Goal: Transaction & Acquisition: Purchase product/service

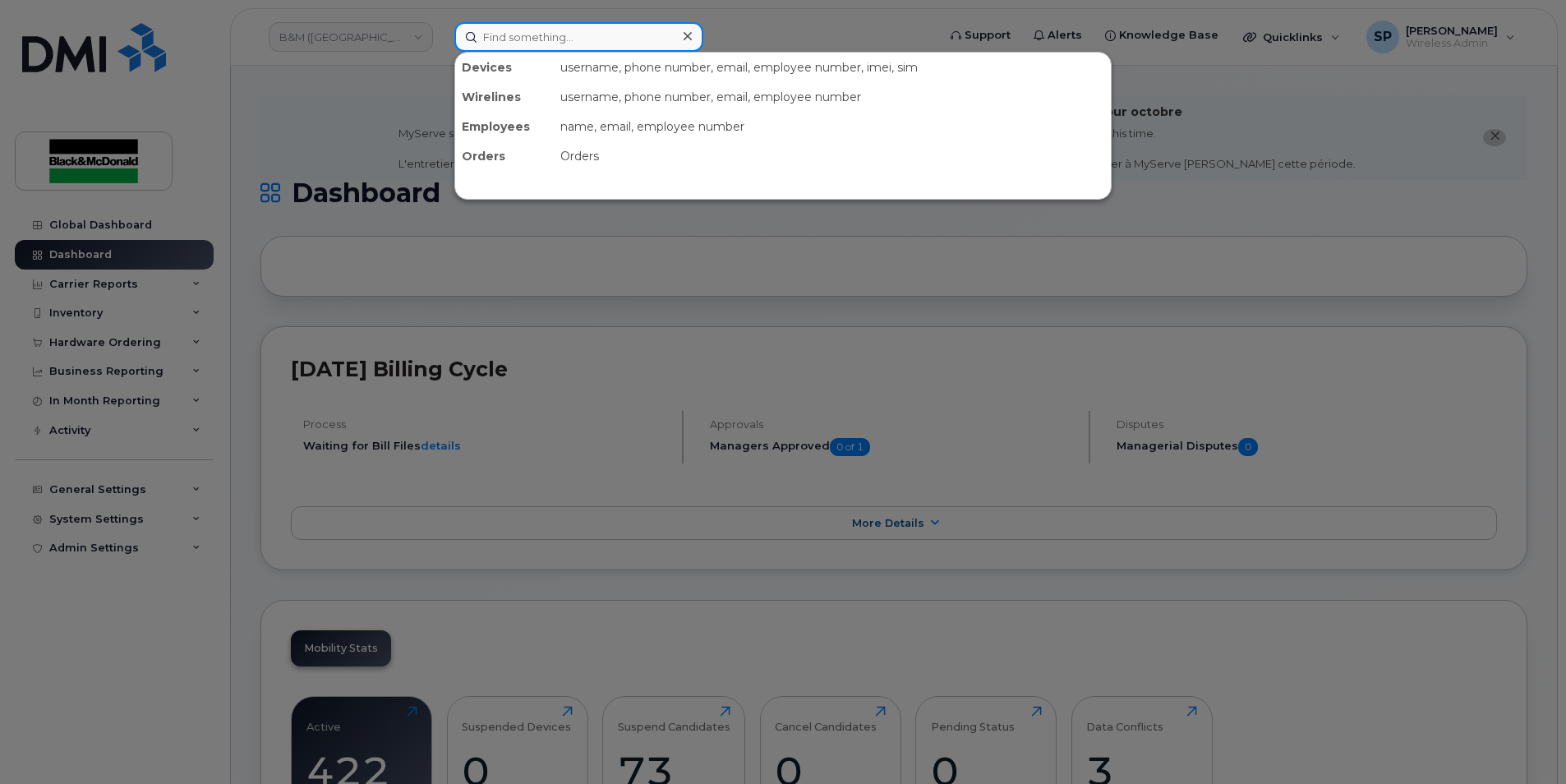
click at [517, 37] on input at bounding box center [580, 37] width 249 height 30
click at [761, 15] on div at bounding box center [783, 392] width 1566 height 784
click at [553, 46] on input at bounding box center [580, 37] width 249 height 30
click at [548, 31] on input at bounding box center [580, 37] width 249 height 30
click at [517, 39] on input at bounding box center [580, 37] width 249 height 30
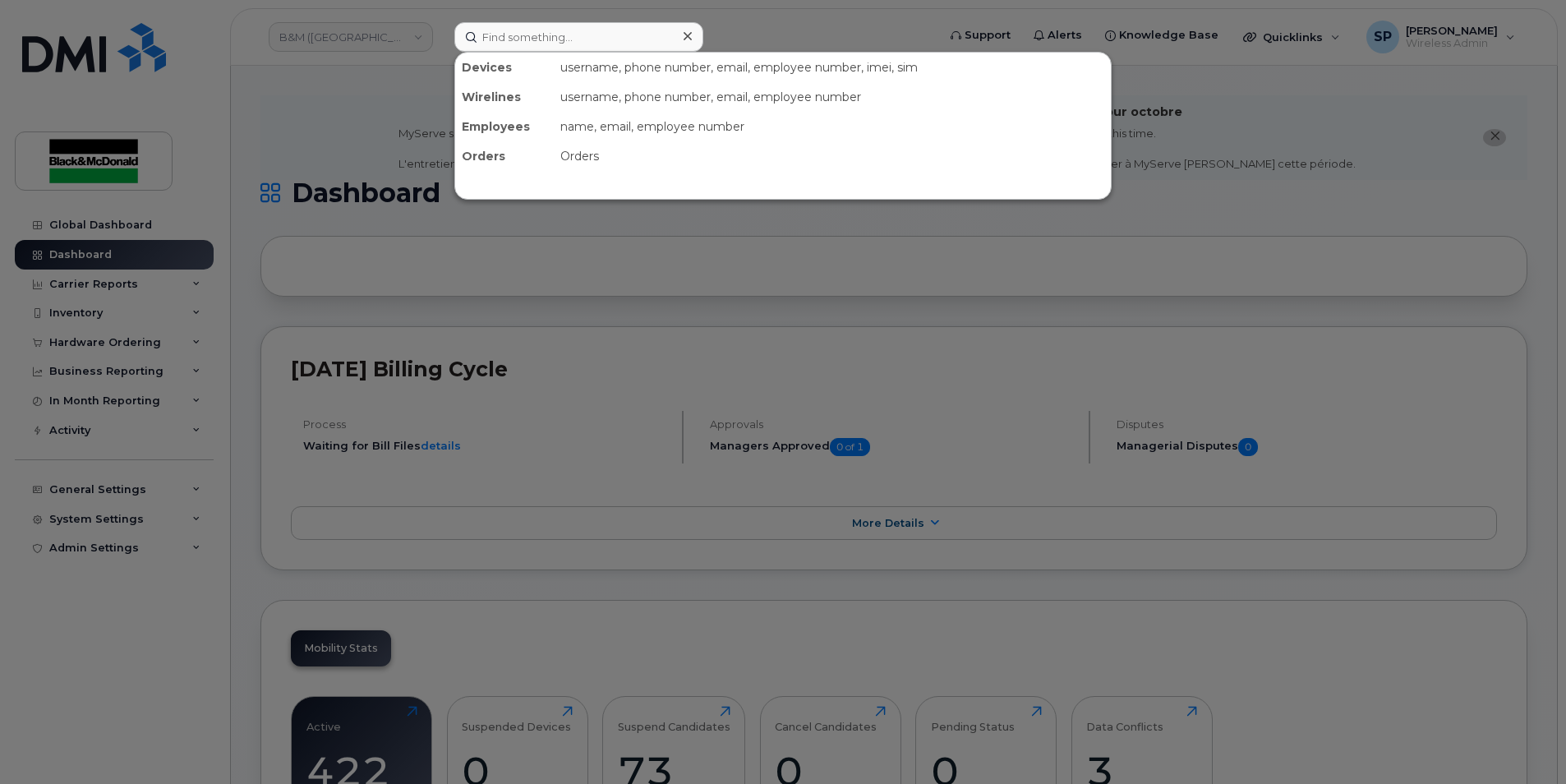
click at [759, 7] on div at bounding box center [783, 392] width 1566 height 784
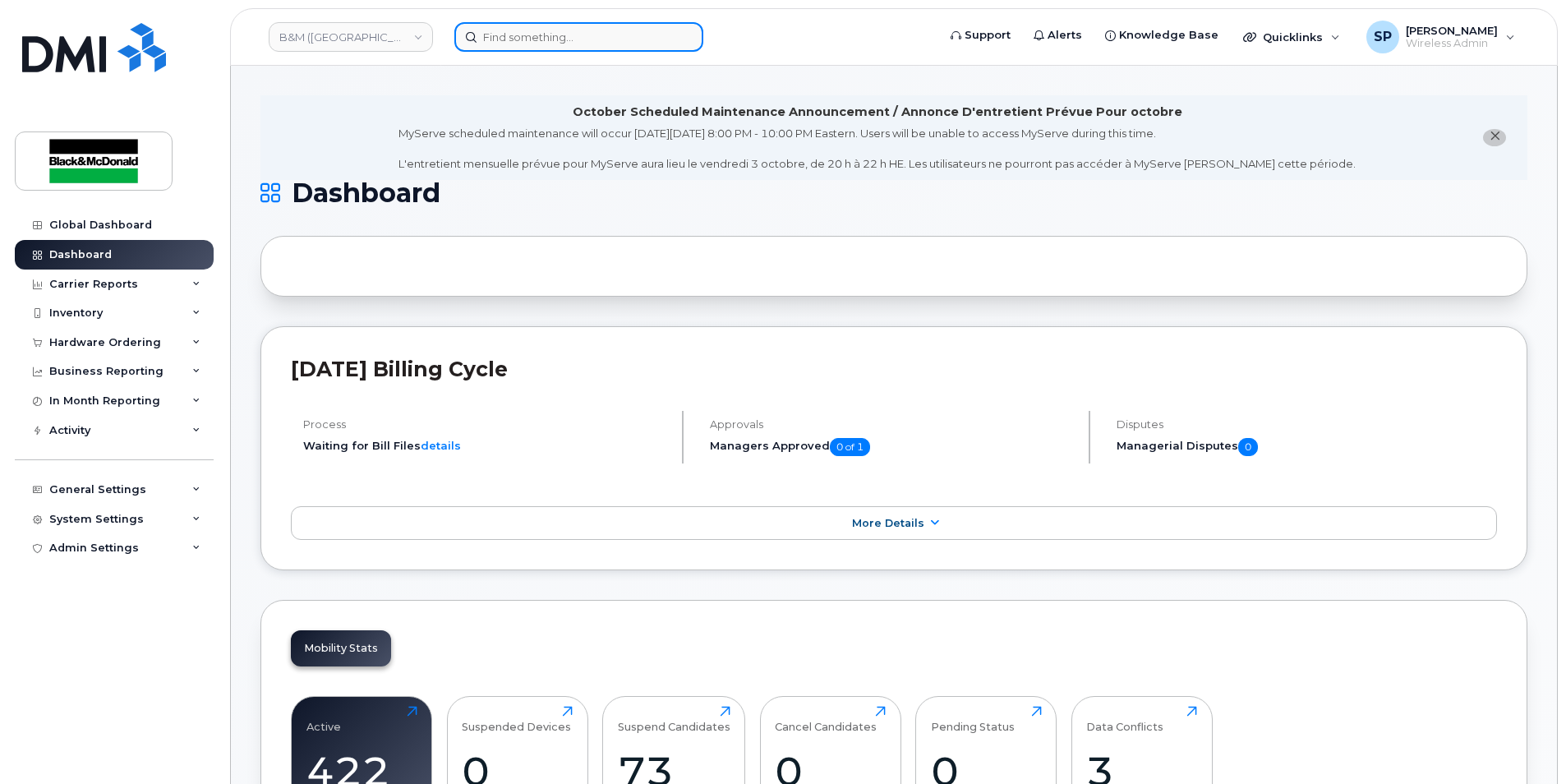
click at [603, 29] on input at bounding box center [580, 37] width 249 height 30
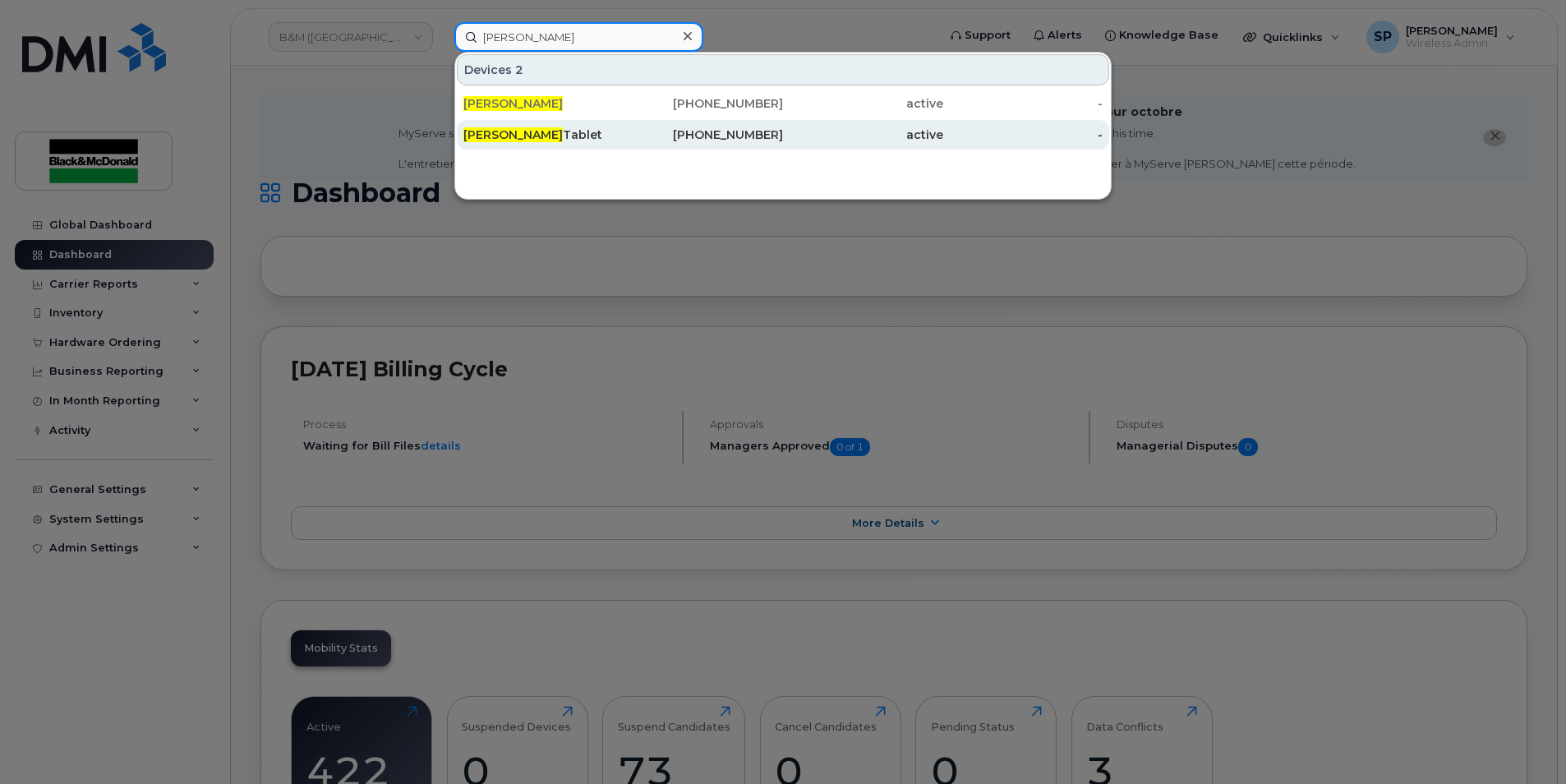
type input "nick cassidy"
click at [603, 140] on div "Nick Cassidy Tablet" at bounding box center [543, 135] width 160 height 17
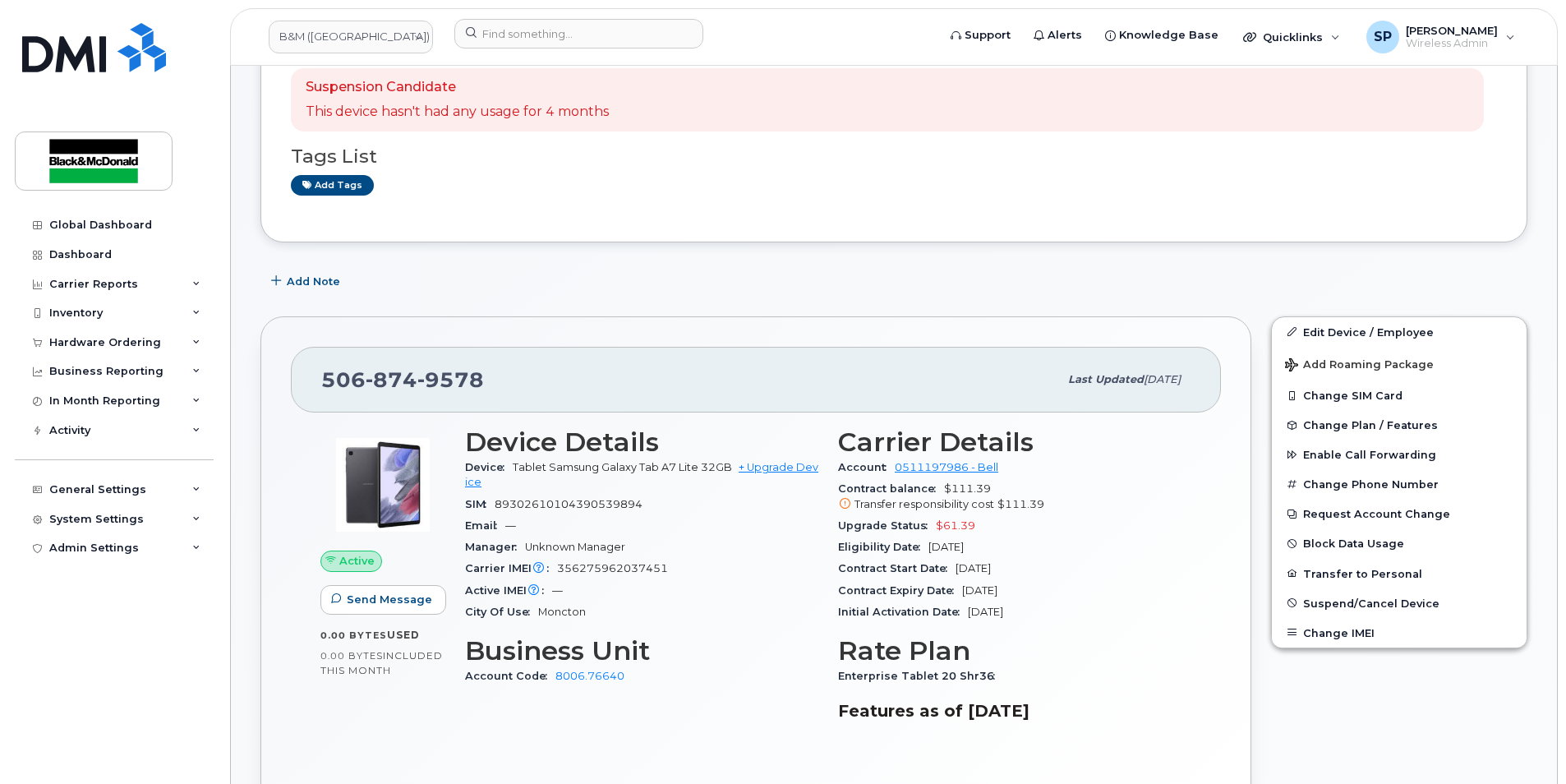
scroll to position [272, 0]
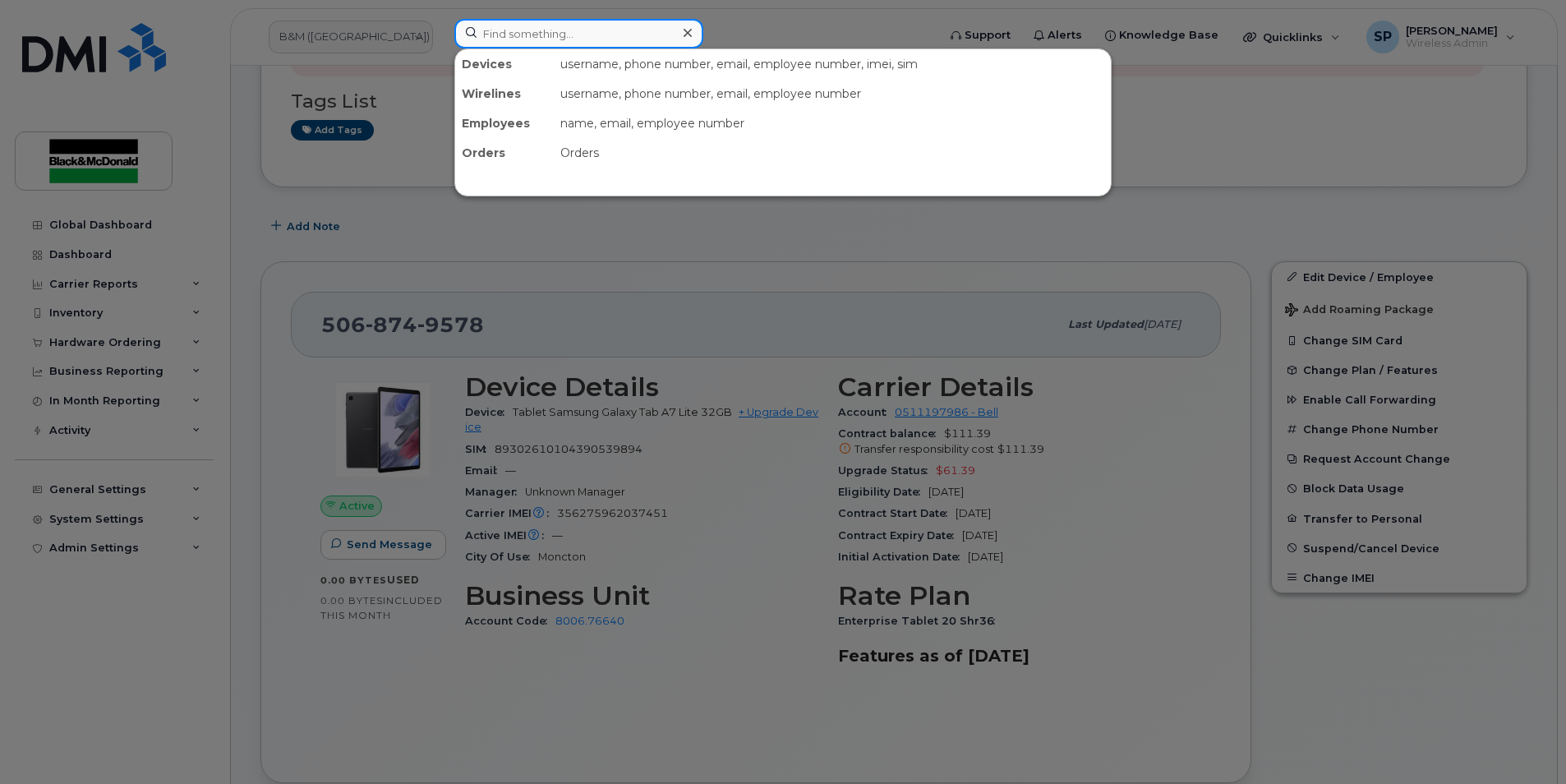
click at [519, 26] on input at bounding box center [580, 34] width 249 height 30
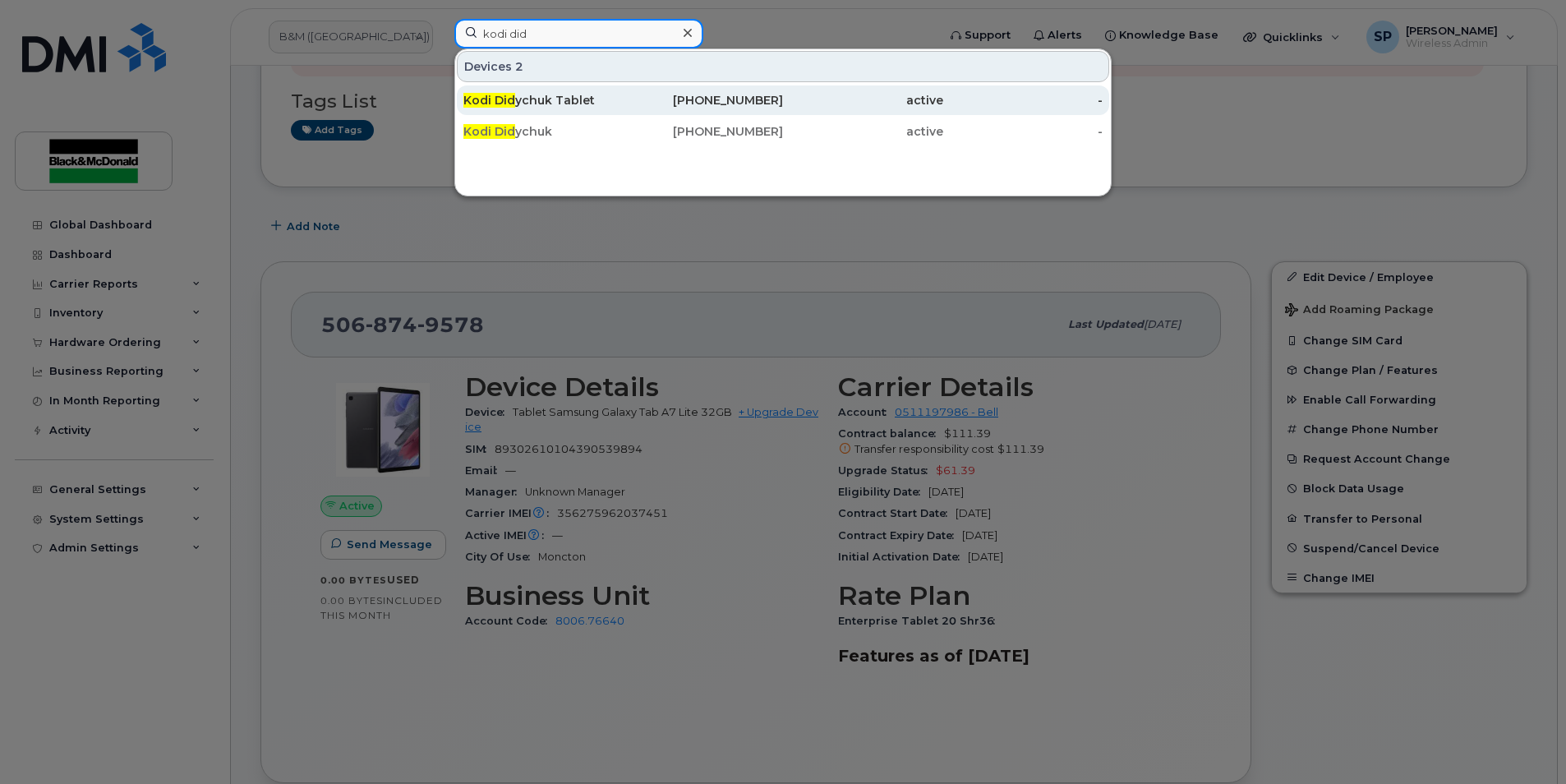
type input "kodi did"
click at [543, 105] on div "Kodi Did ychuk Tablet" at bounding box center [543, 100] width 160 height 17
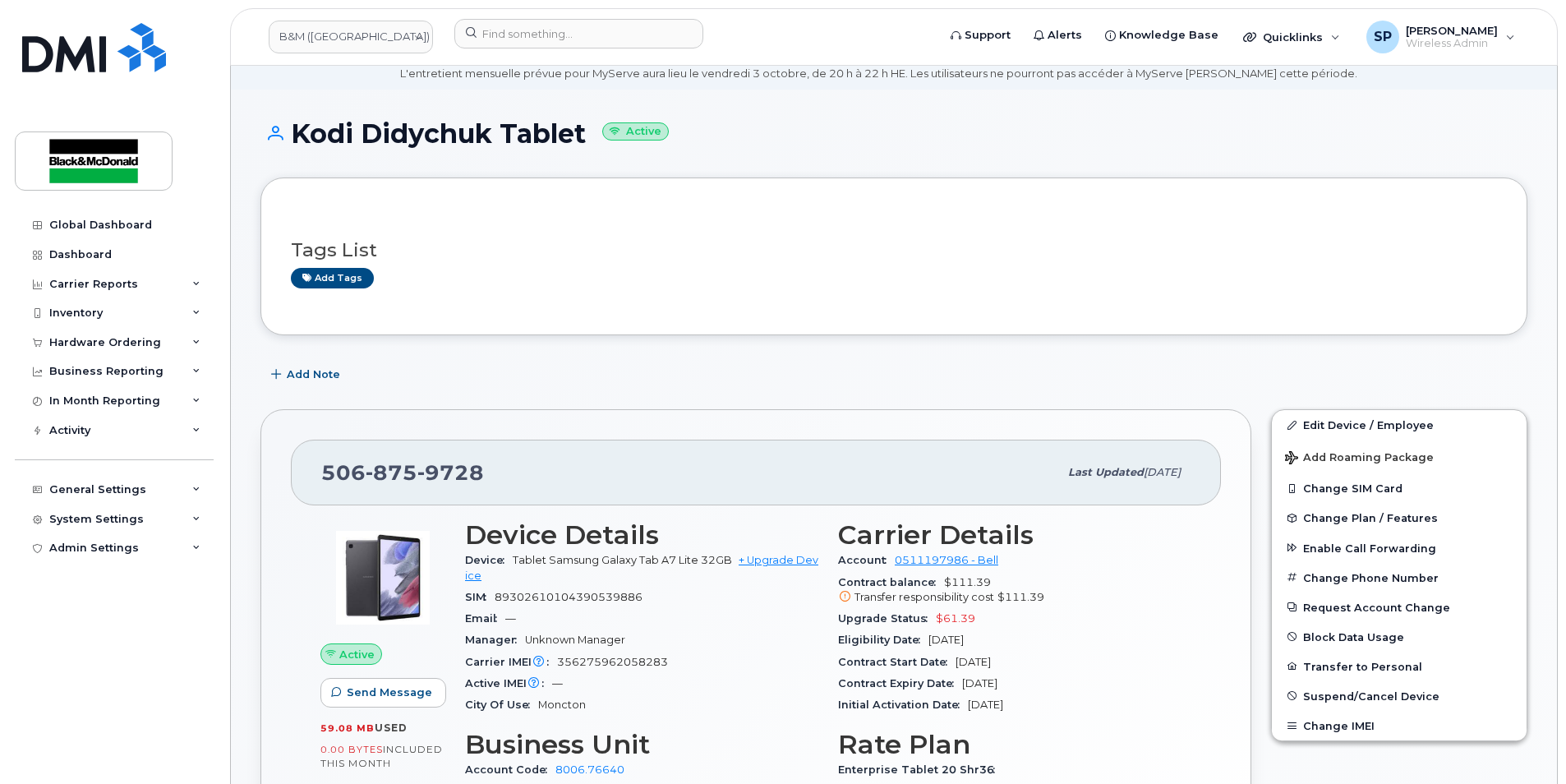
scroll to position [54, 0]
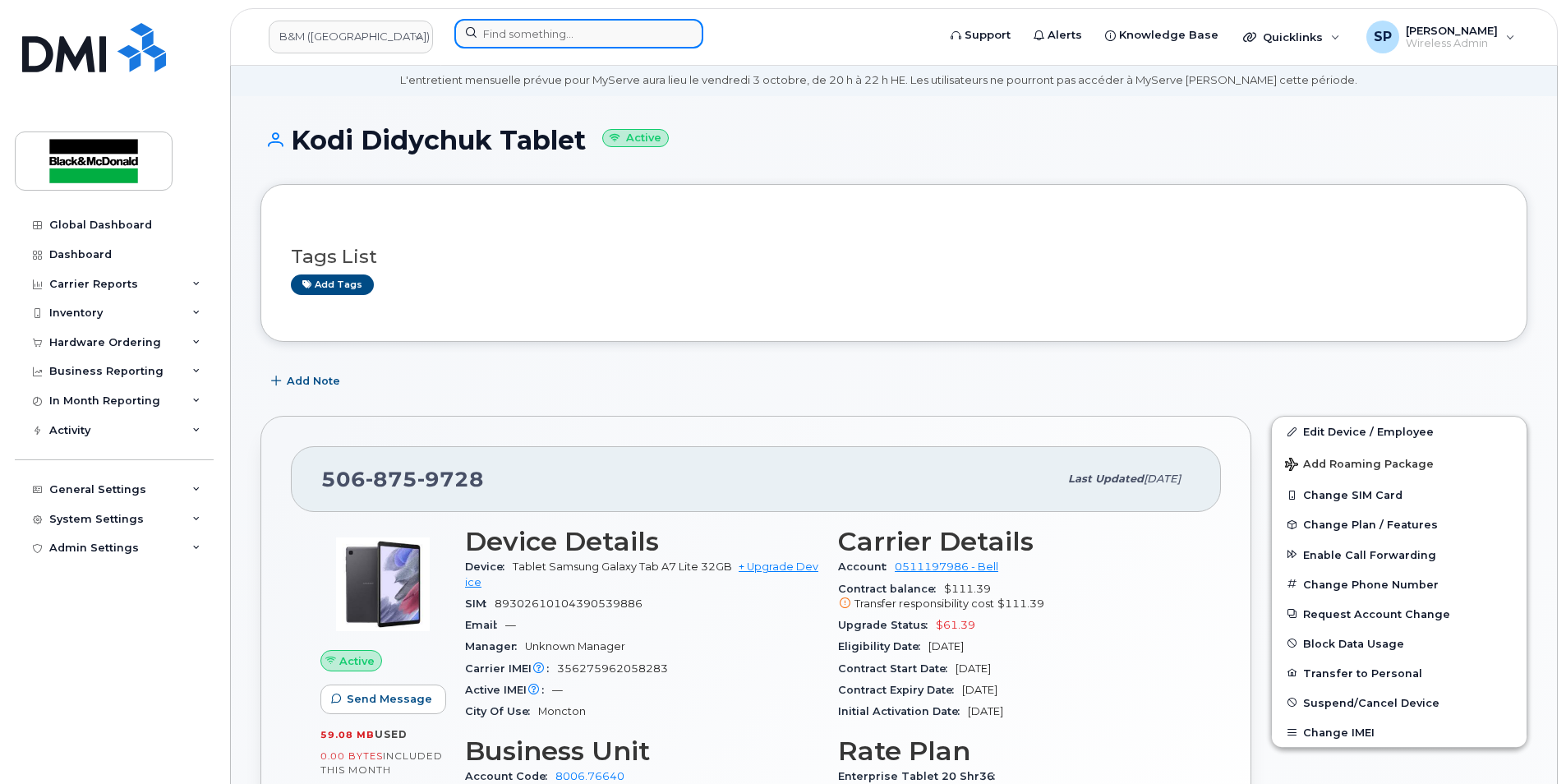
click at [500, 30] on input at bounding box center [580, 34] width 249 height 30
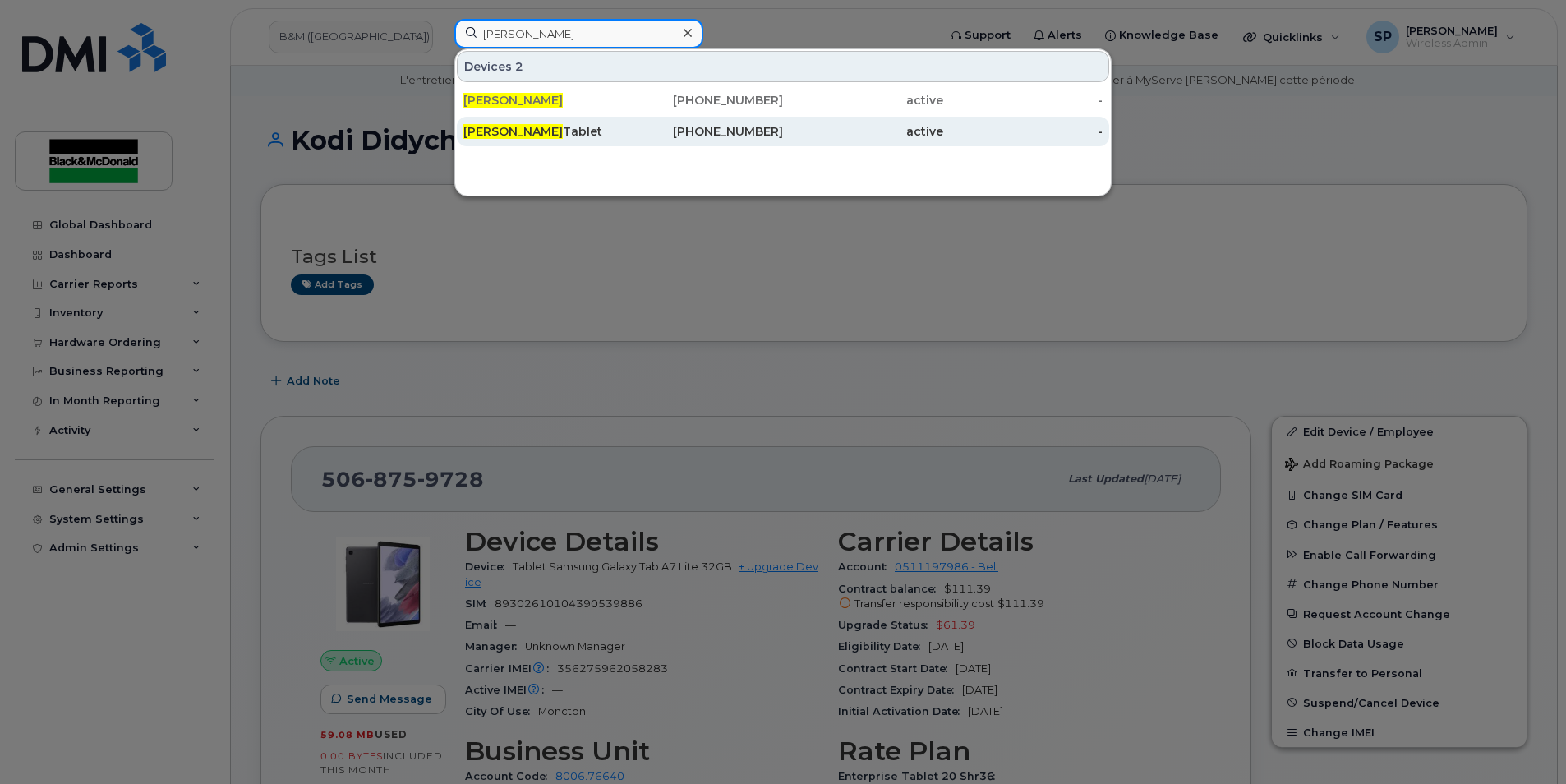
type input "nick cassidy"
click at [661, 140] on div "506-874-9578" at bounding box center [704, 131] width 160 height 30
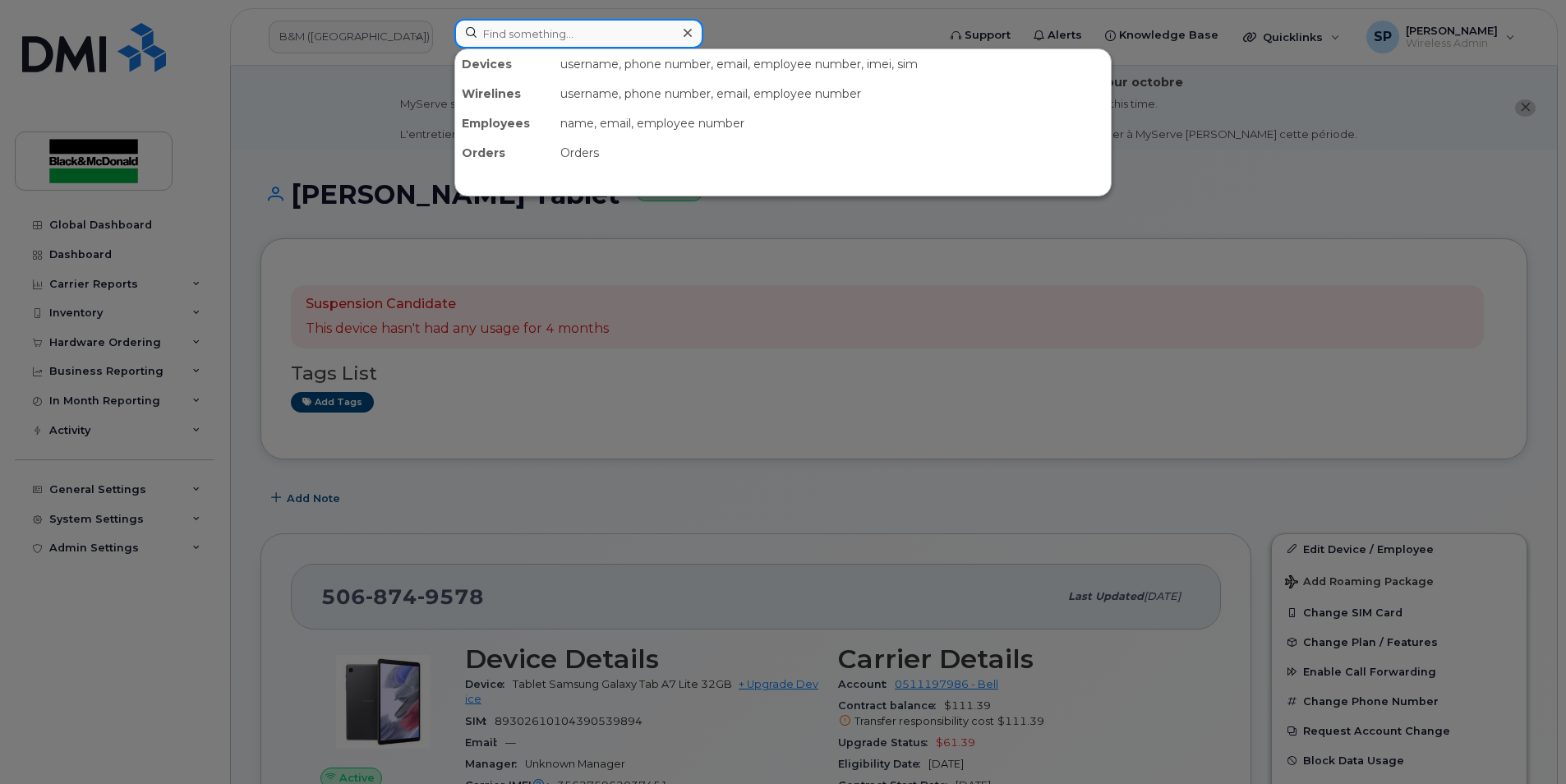
click at [508, 48] on input at bounding box center [580, 34] width 249 height 30
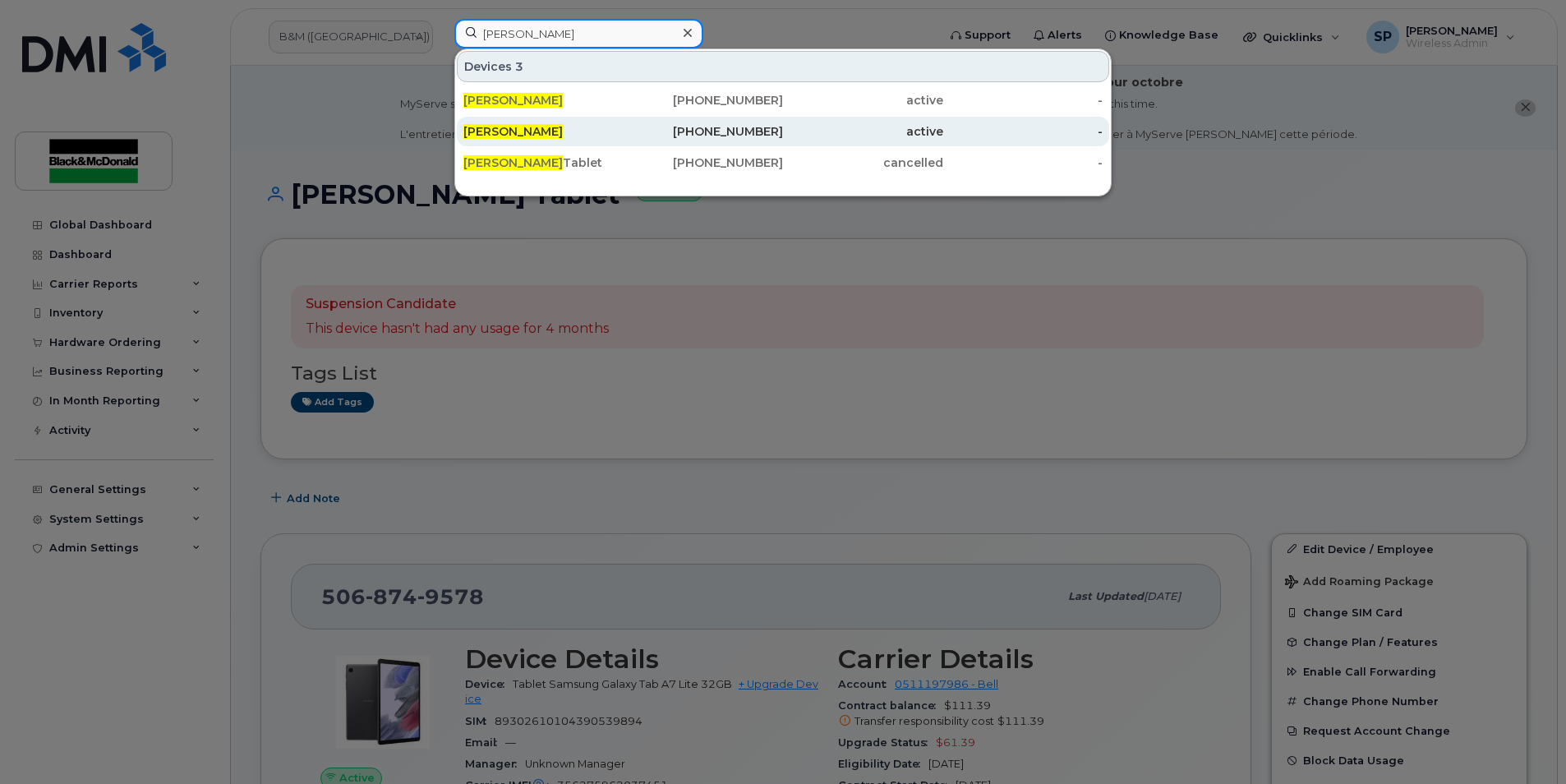
type input "[PERSON_NAME]"
click at [585, 137] on div "[PERSON_NAME]" at bounding box center [543, 131] width 160 height 17
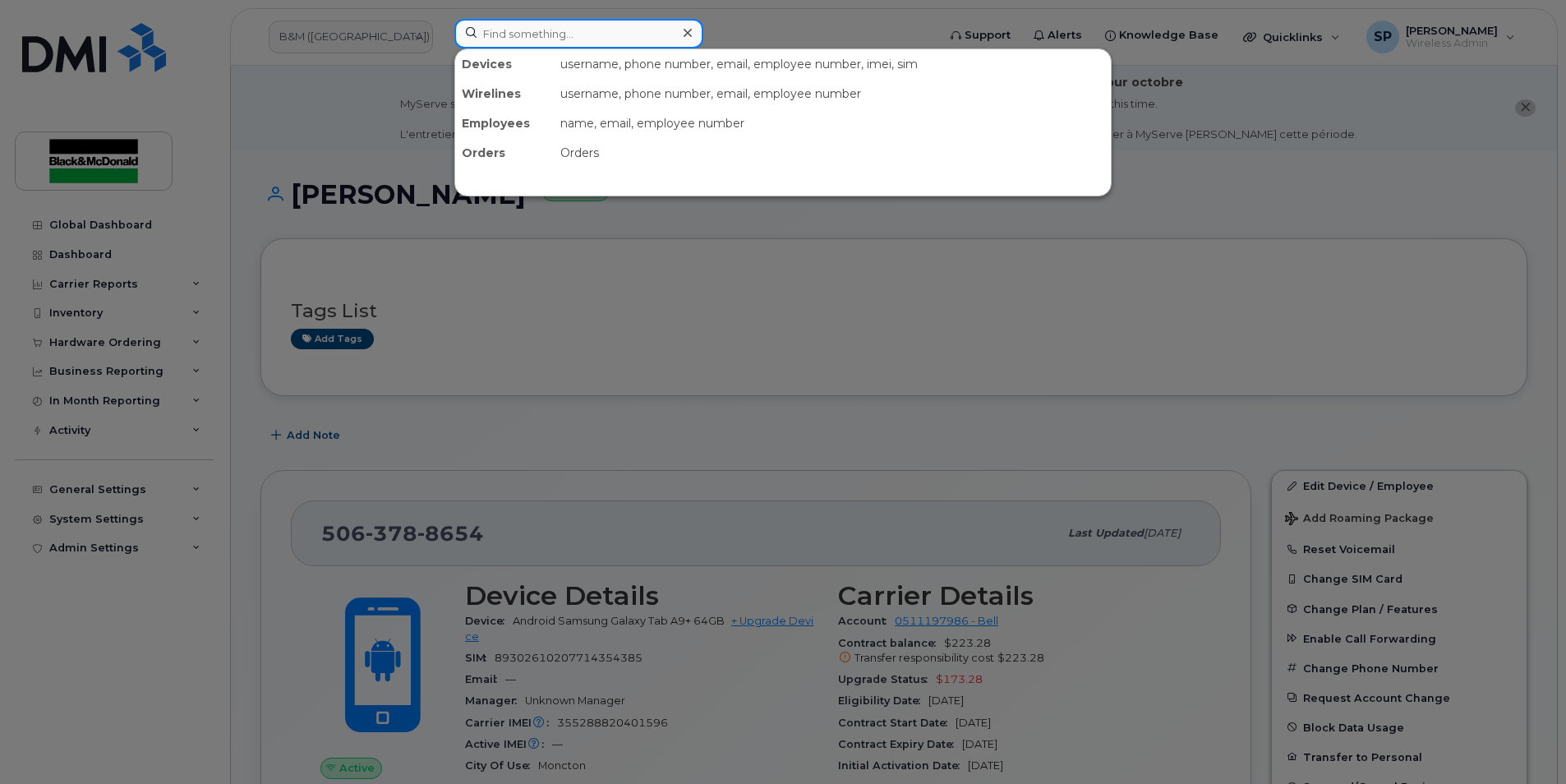
click at [582, 40] on input at bounding box center [580, 34] width 249 height 30
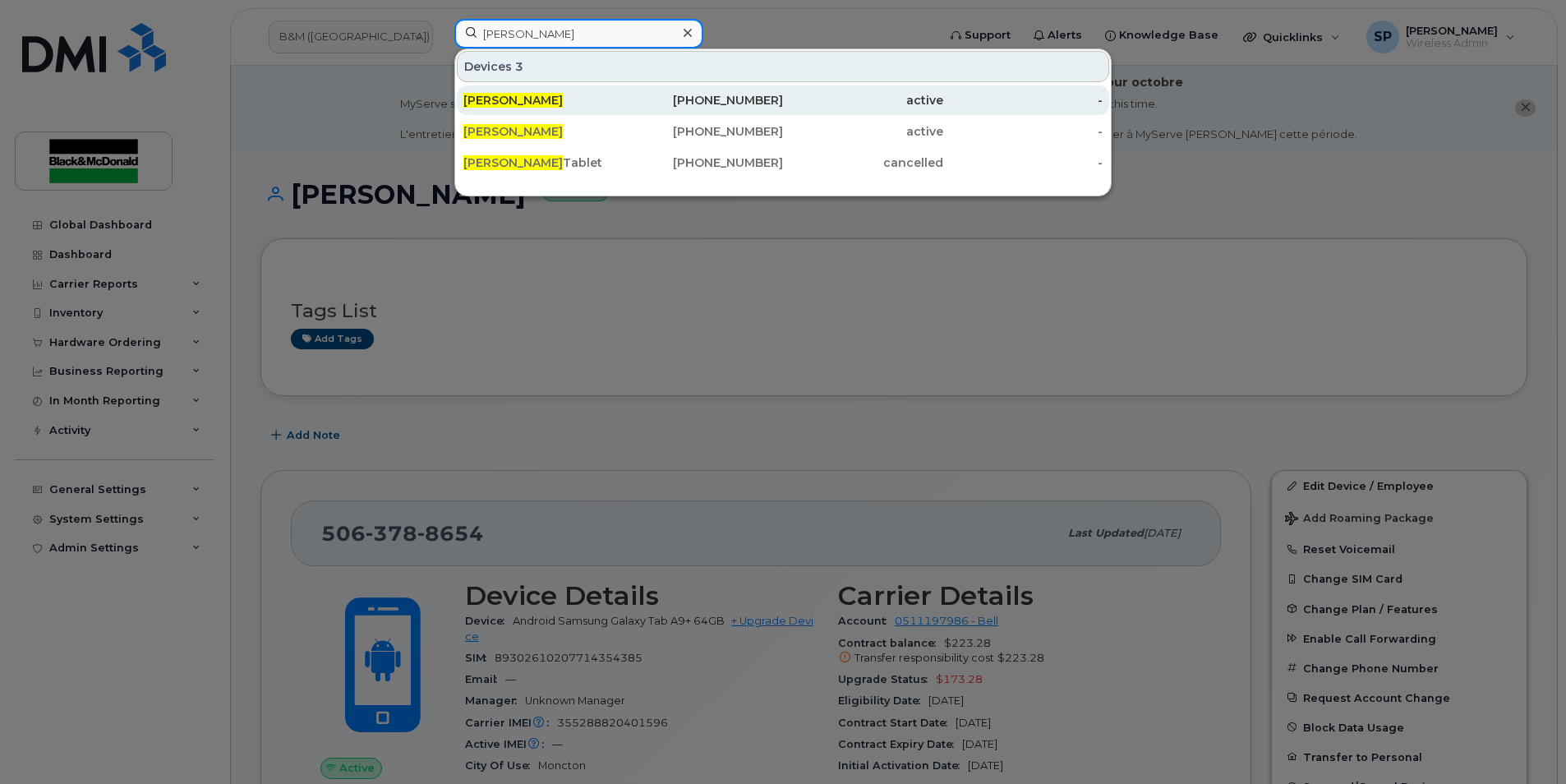
type input "neil warman"
click at [570, 94] on div "Neil Warman" at bounding box center [543, 100] width 160 height 17
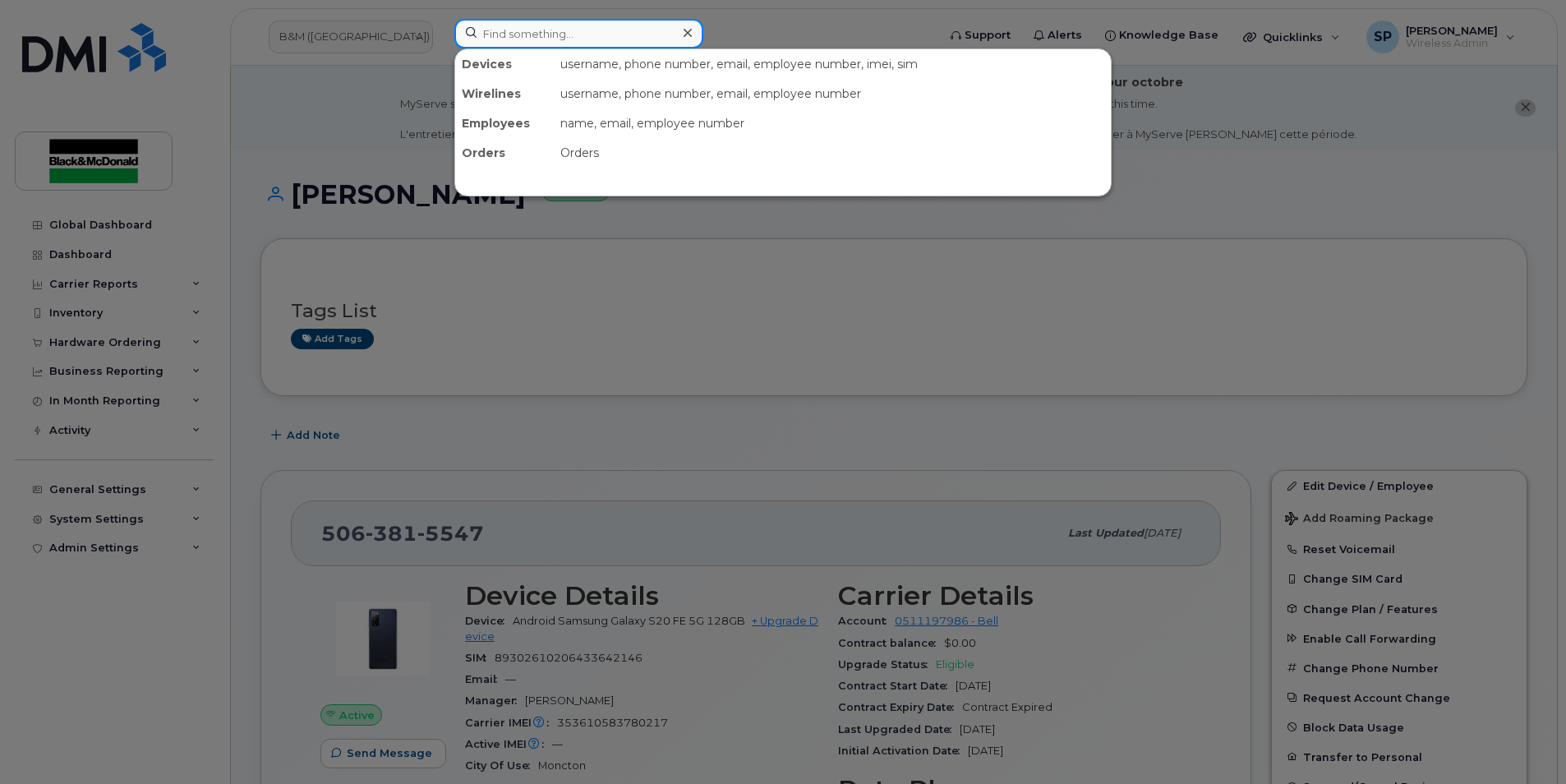
click at [525, 35] on input at bounding box center [580, 34] width 249 height 30
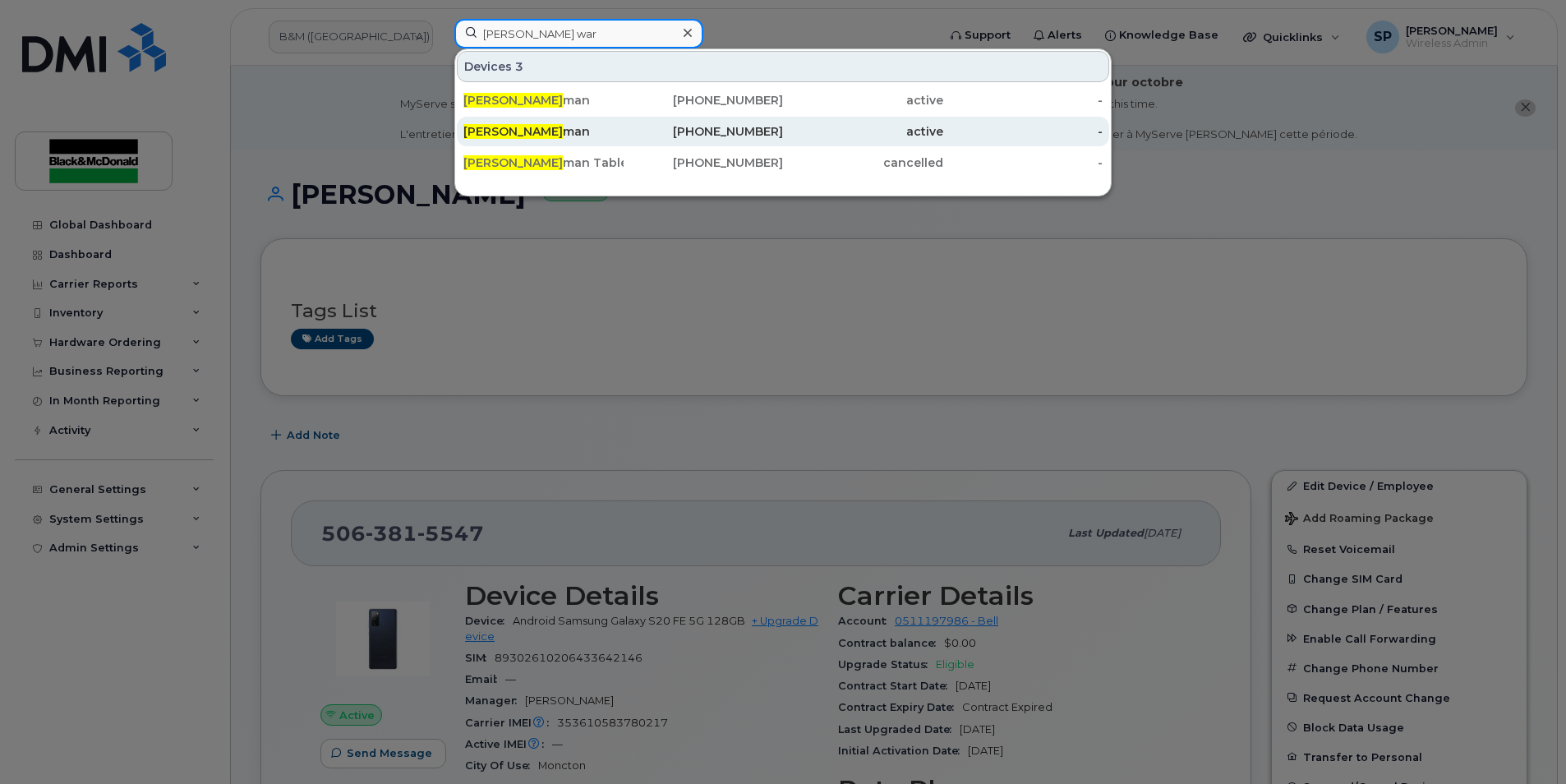
type input "[PERSON_NAME] war"
click at [542, 127] on div "[PERSON_NAME] War man" at bounding box center [543, 131] width 160 height 17
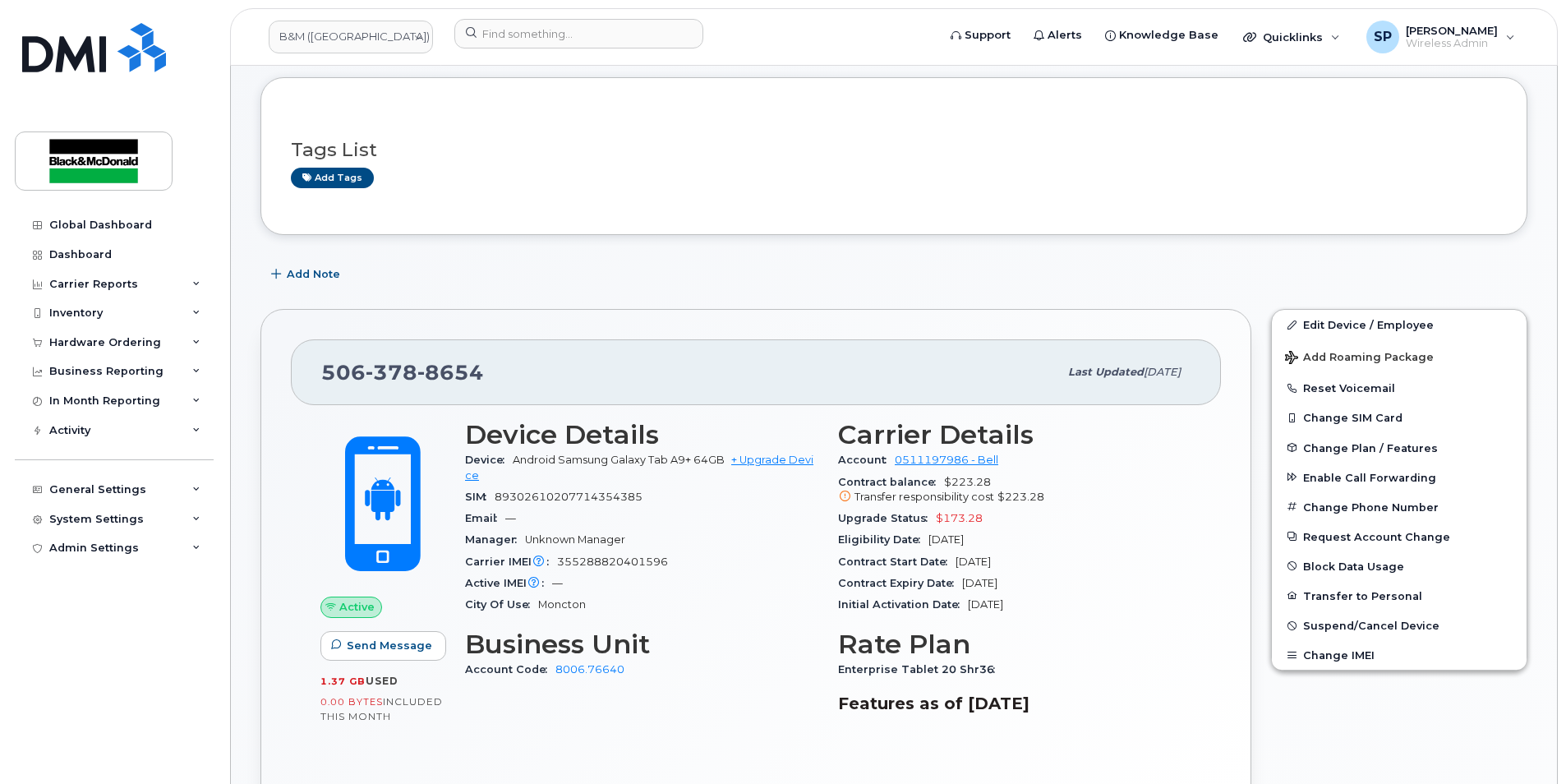
scroll to position [163, 0]
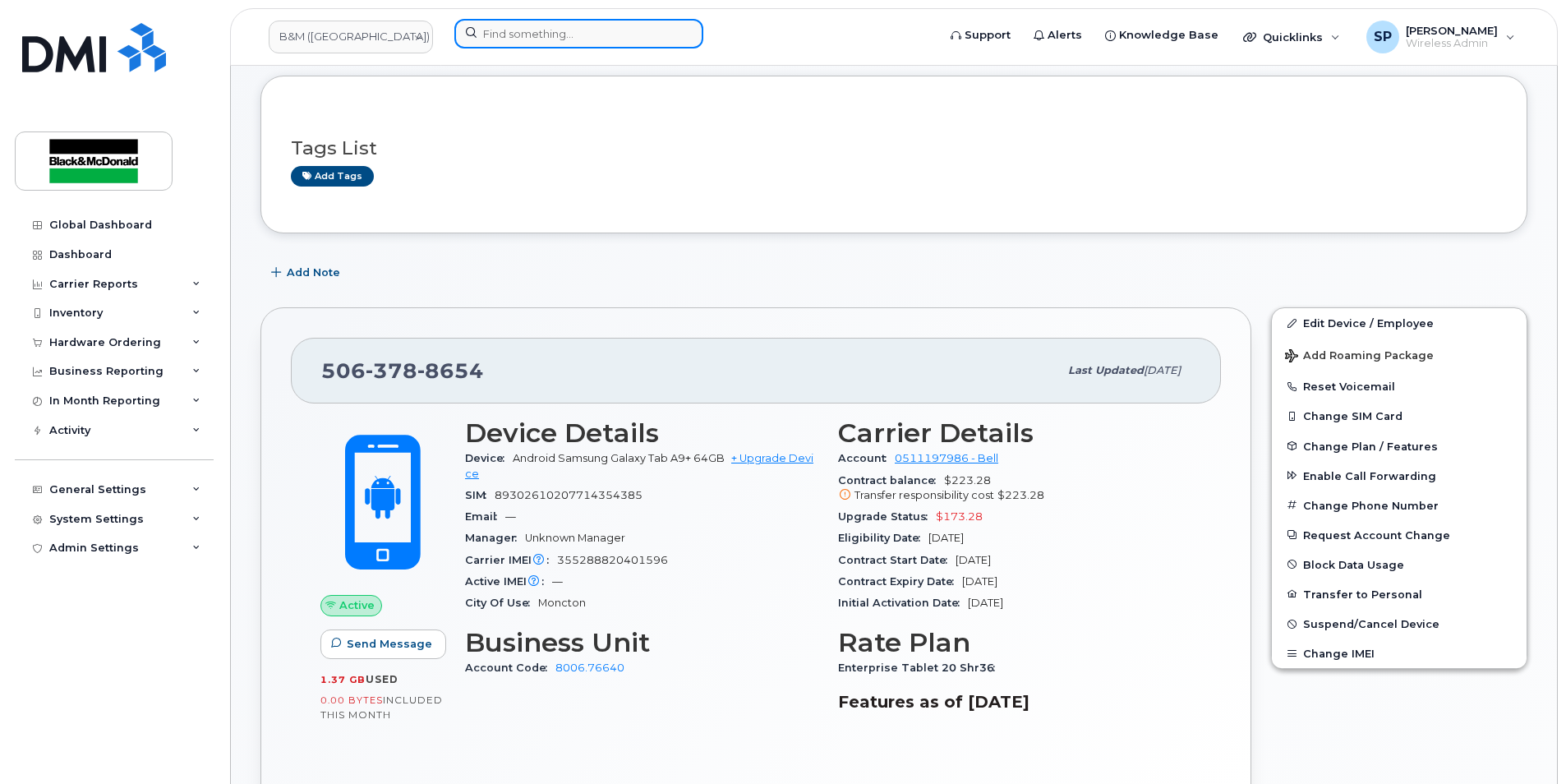
click at [546, 31] on input at bounding box center [580, 34] width 249 height 30
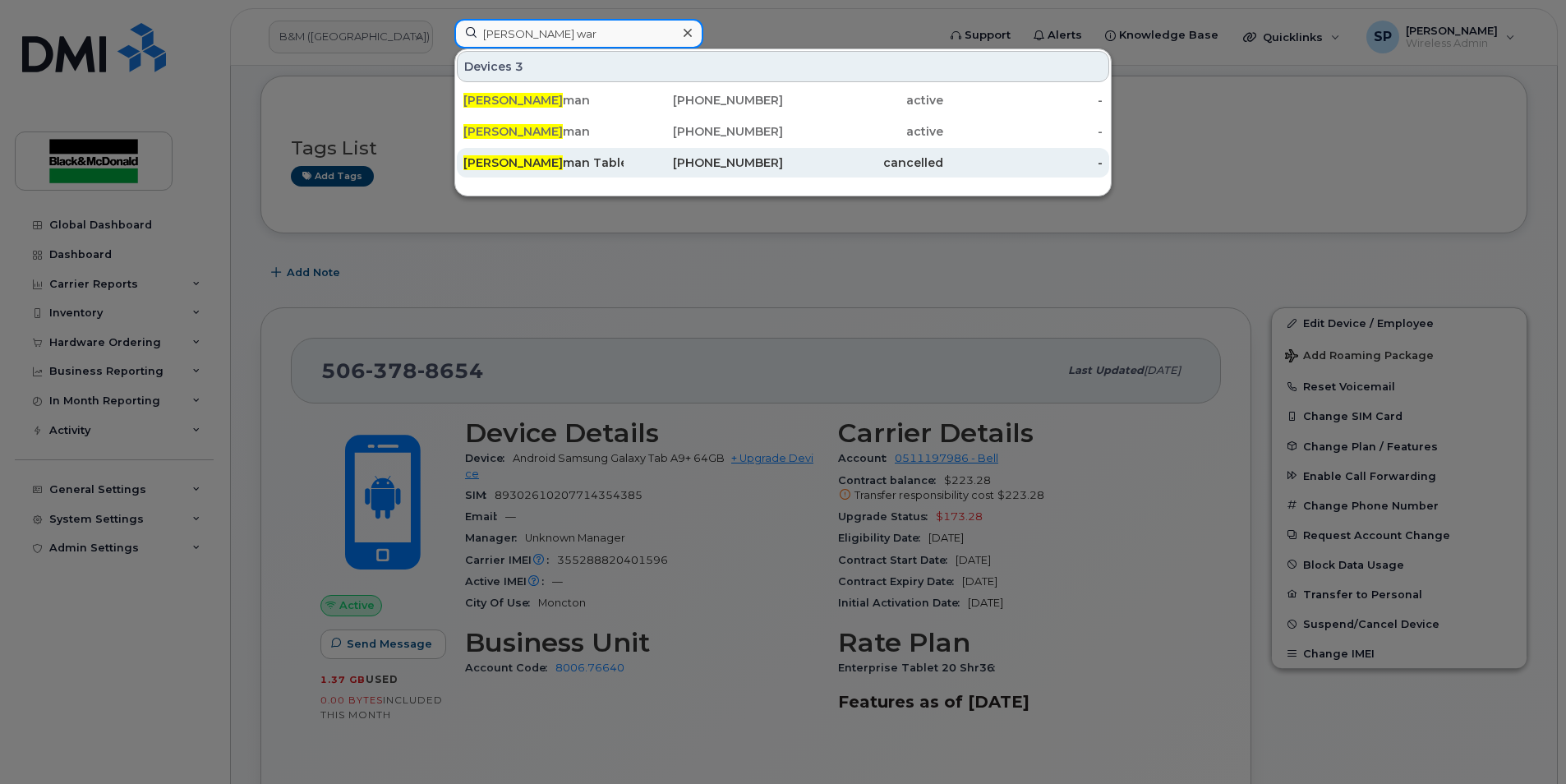
type input "neil war"
click at [573, 160] on div "Neil War man Tablet" at bounding box center [543, 163] width 160 height 17
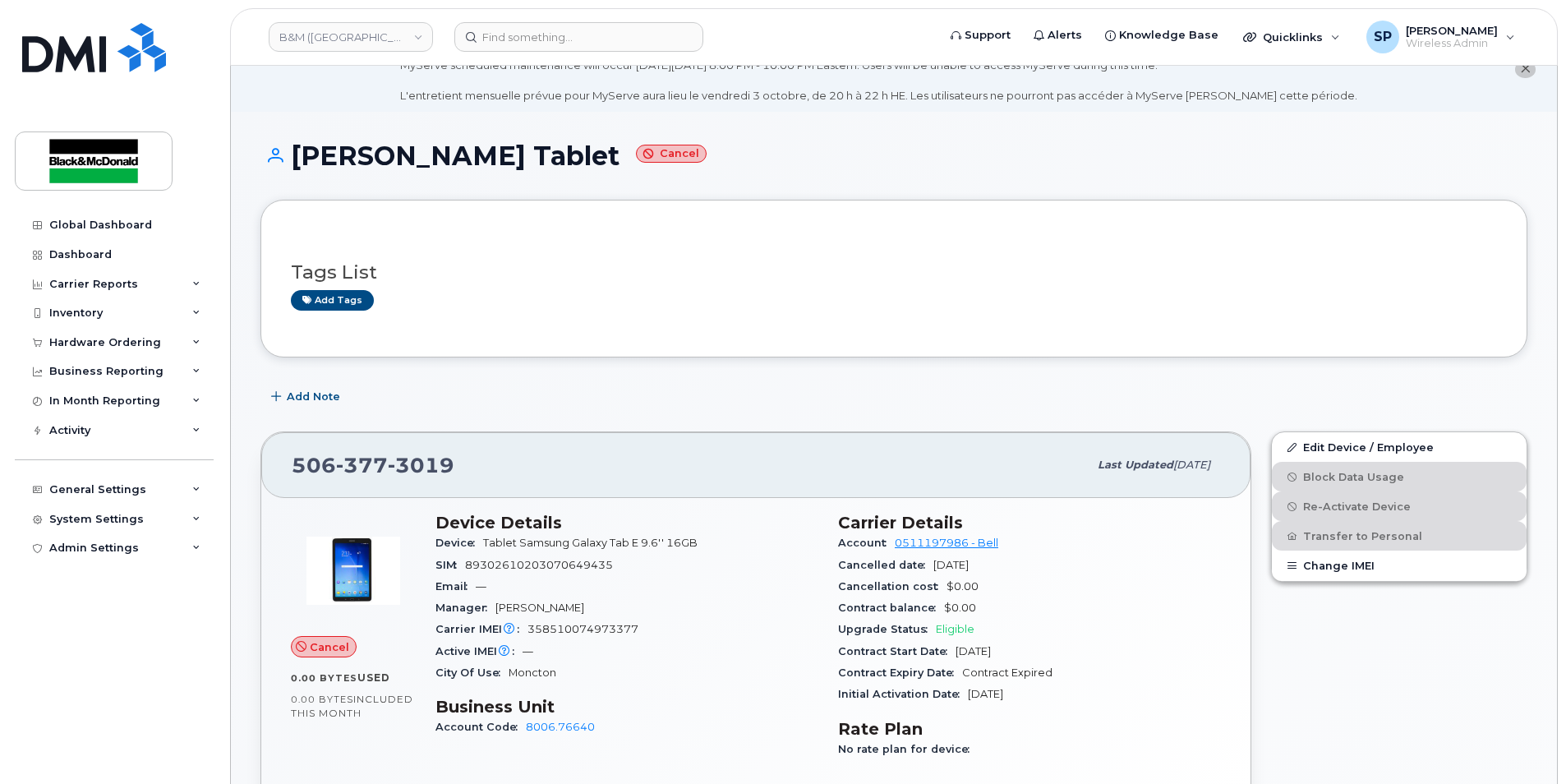
scroll to position [108, 0]
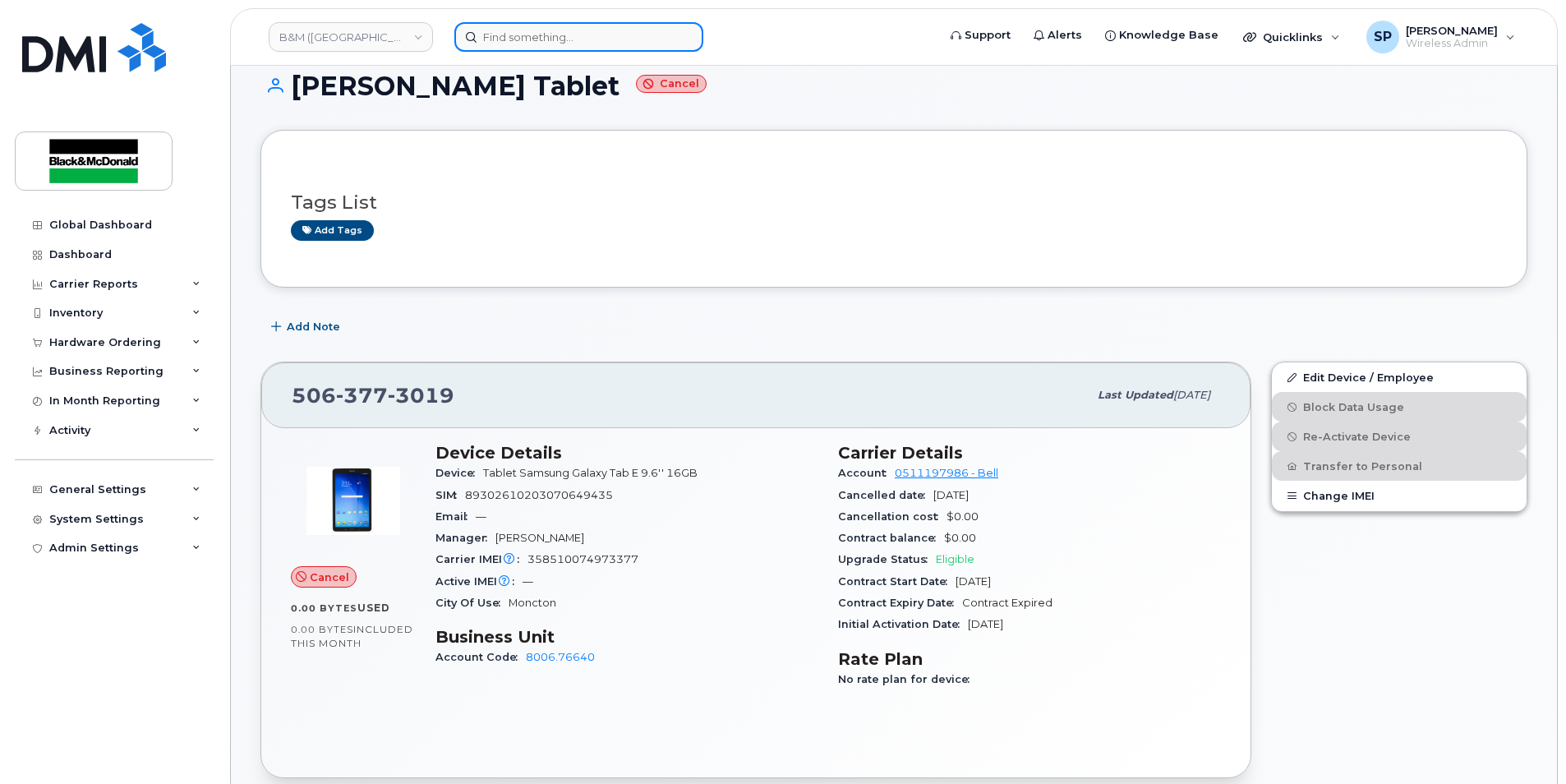
click at [496, 36] on input at bounding box center [580, 37] width 249 height 30
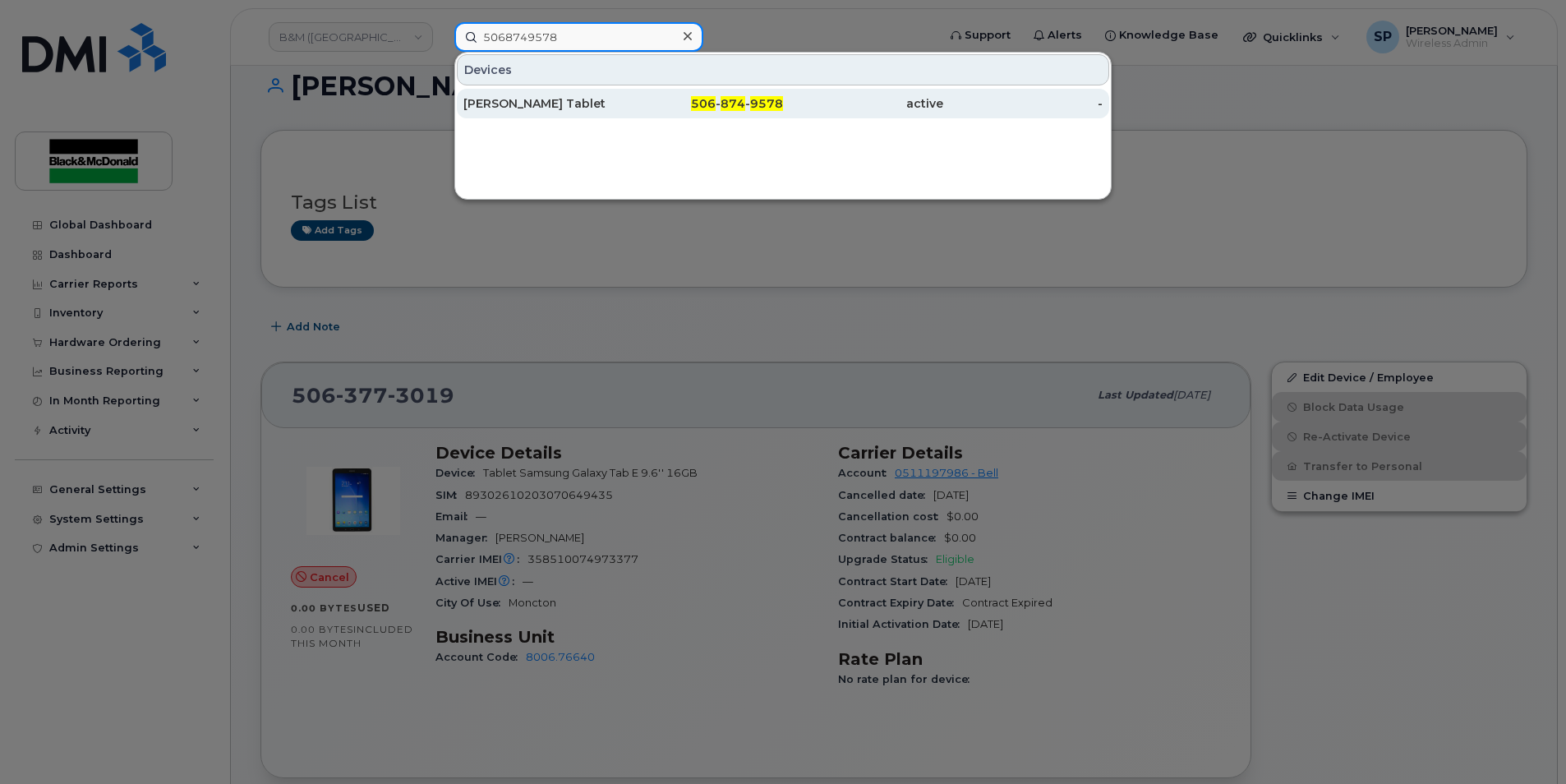
type input "5068749578"
click at [528, 96] on div "[PERSON_NAME] Tablet" at bounding box center [543, 103] width 160 height 17
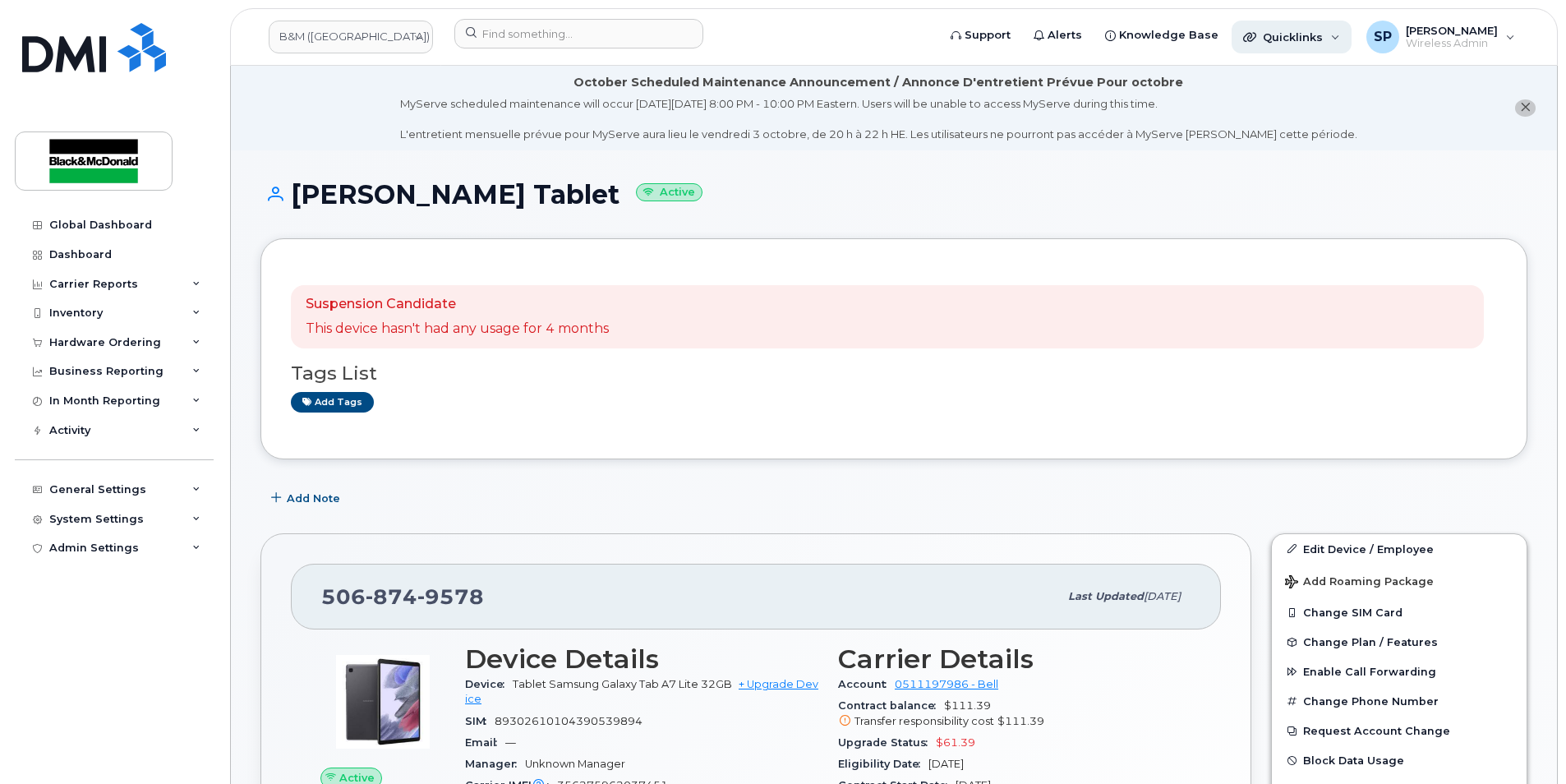
click at [1265, 35] on span "Quicklinks" at bounding box center [1293, 37] width 60 height 13
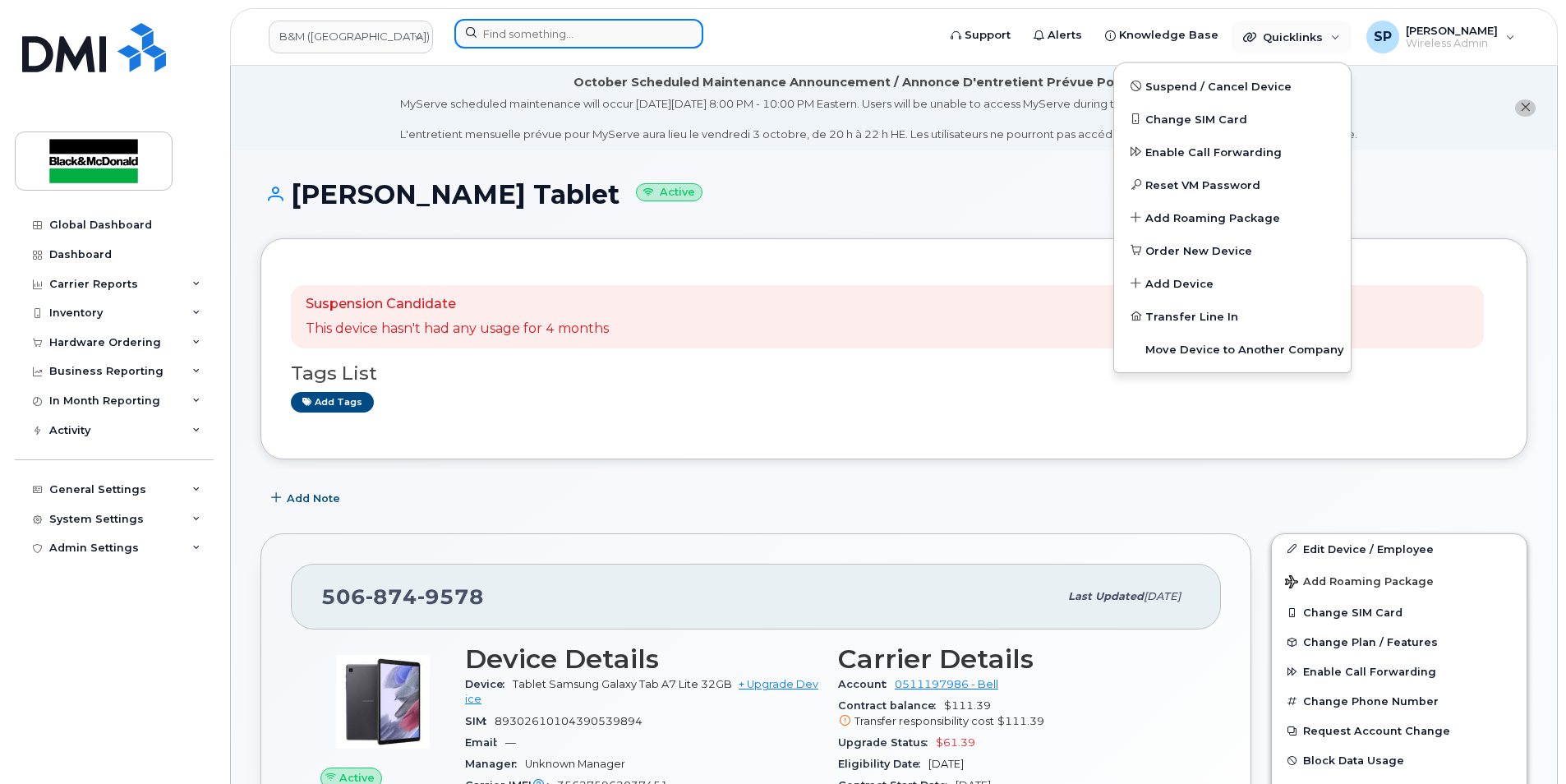
click at [476, 29] on input at bounding box center [580, 34] width 249 height 30
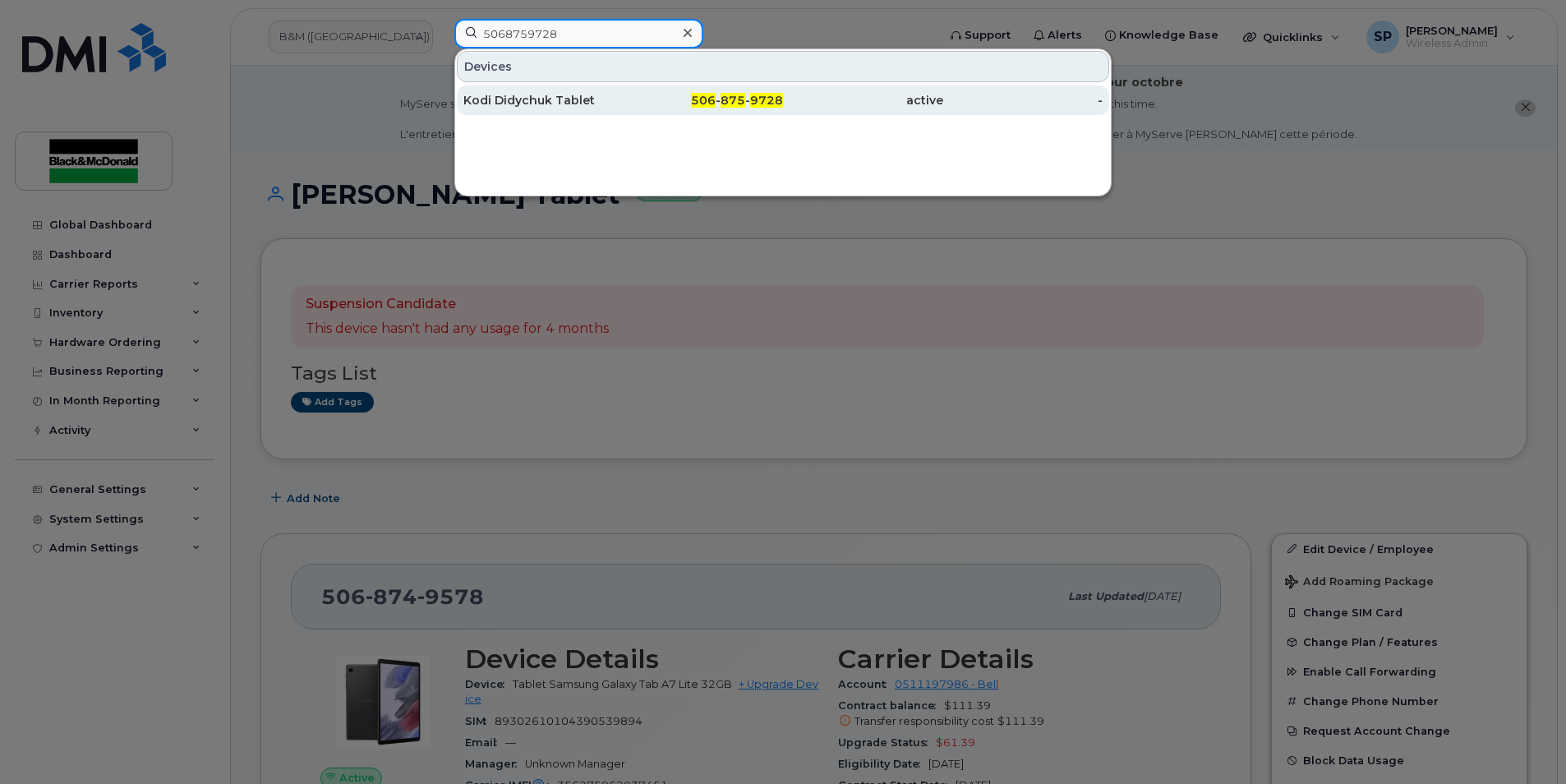
type input "5068759728"
click at [495, 107] on div "Kodi Didychuk Tablet" at bounding box center [543, 100] width 160 height 17
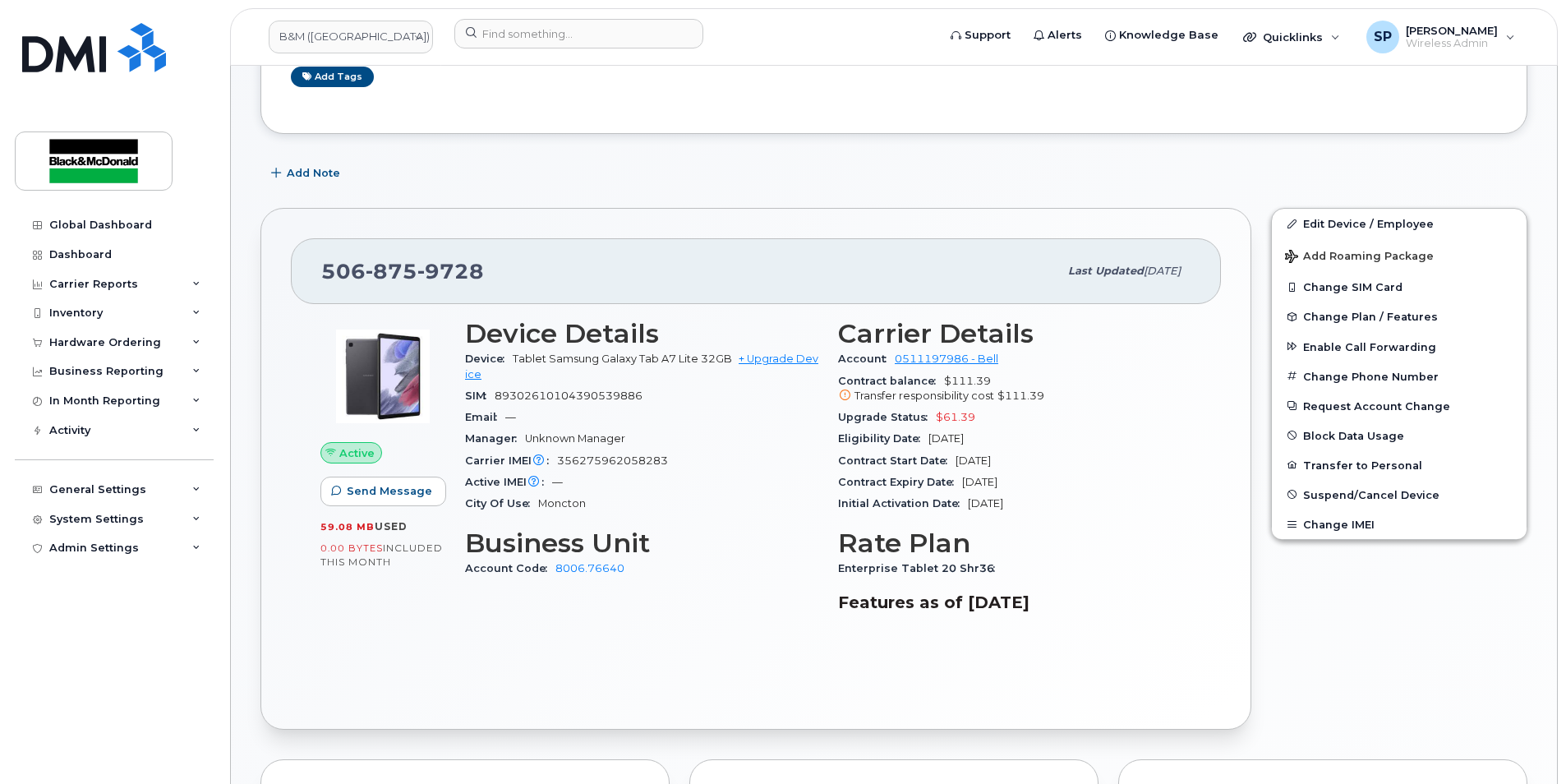
scroll to position [272, 0]
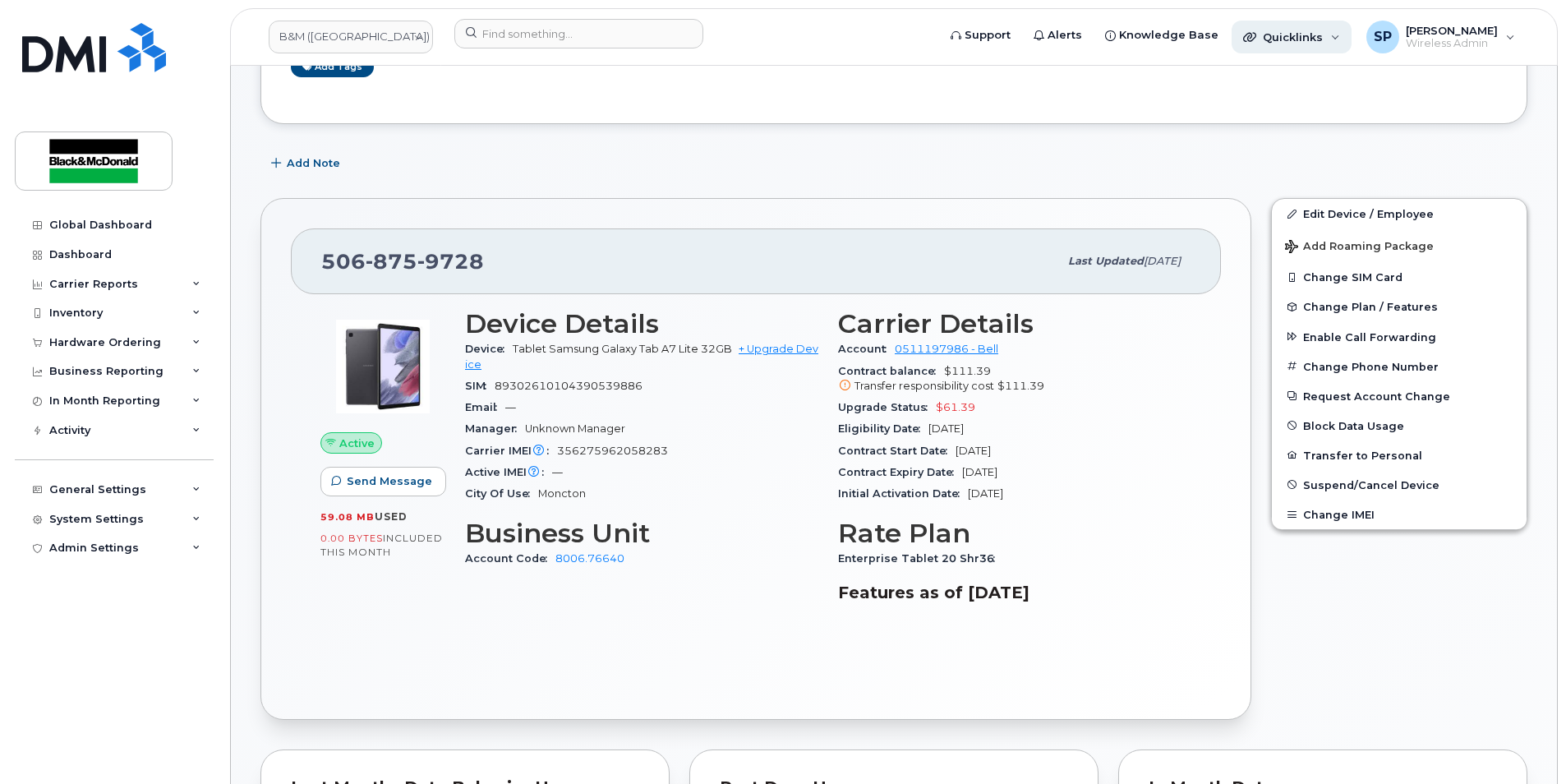
click at [1293, 36] on span "Quicklinks" at bounding box center [1293, 37] width 60 height 13
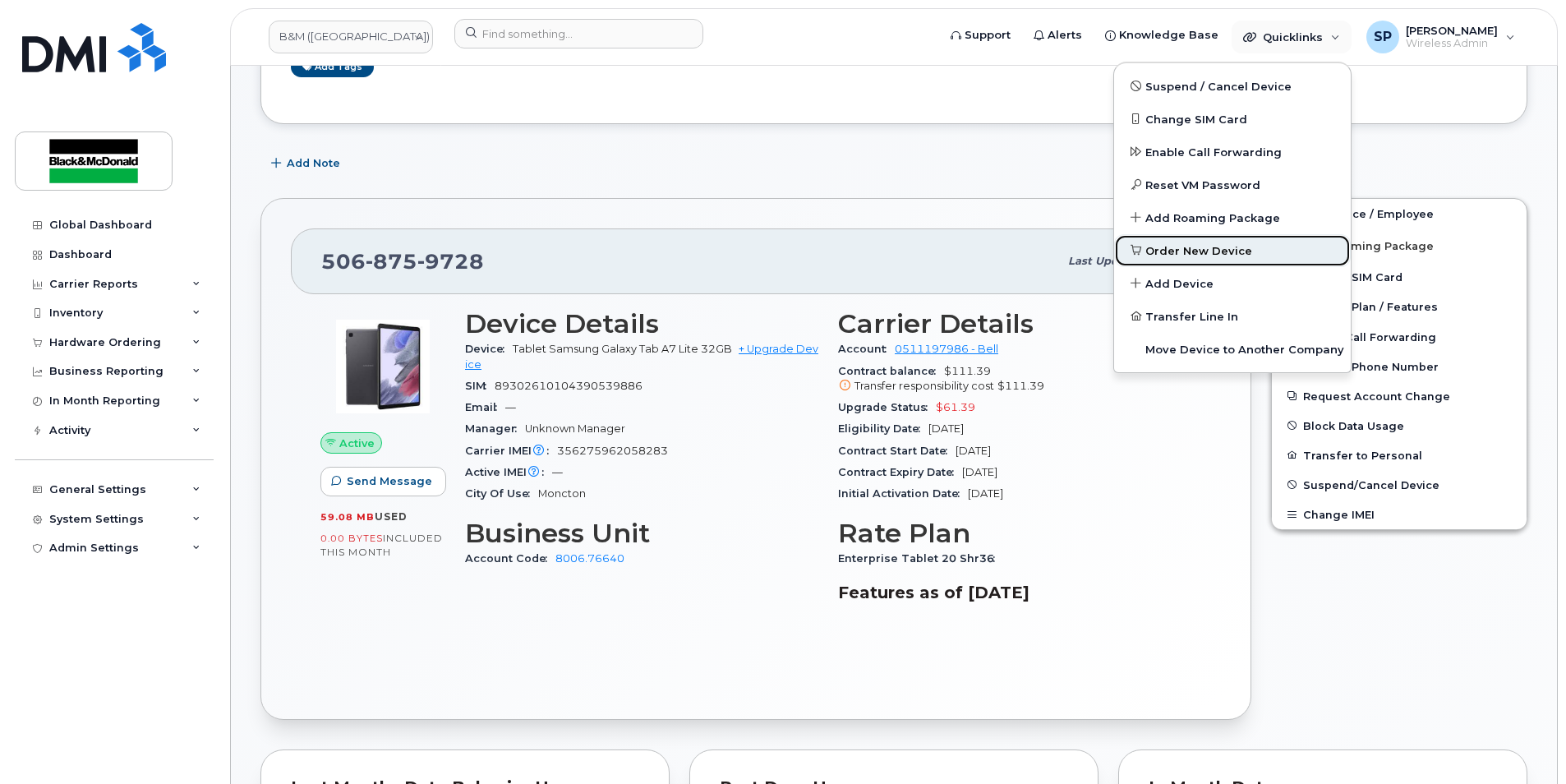
click at [1202, 256] on span "Order New Device" at bounding box center [1199, 252] width 106 height 17
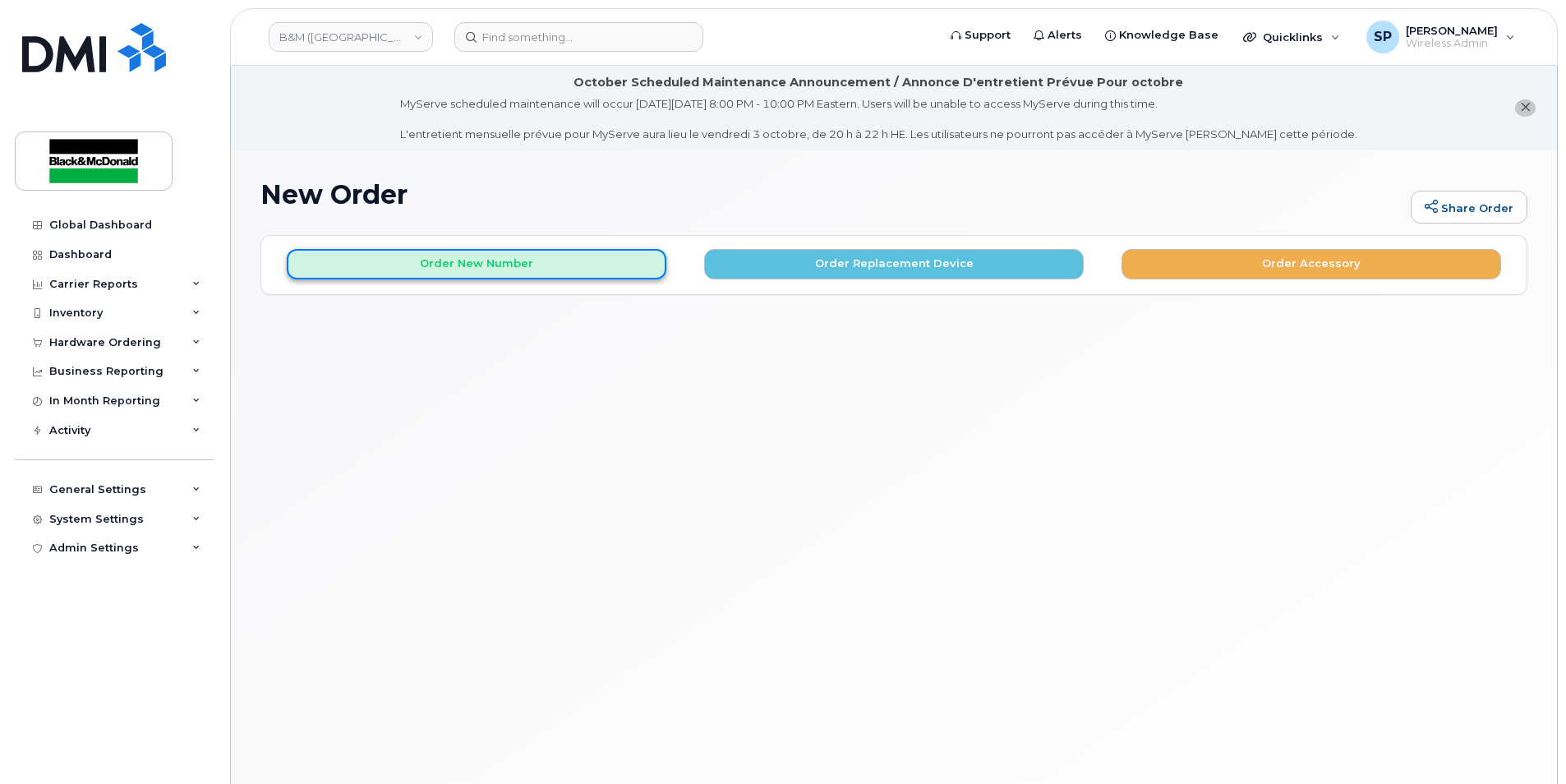
click at [548, 268] on button "Order New Number" at bounding box center [476, 264] width 380 height 31
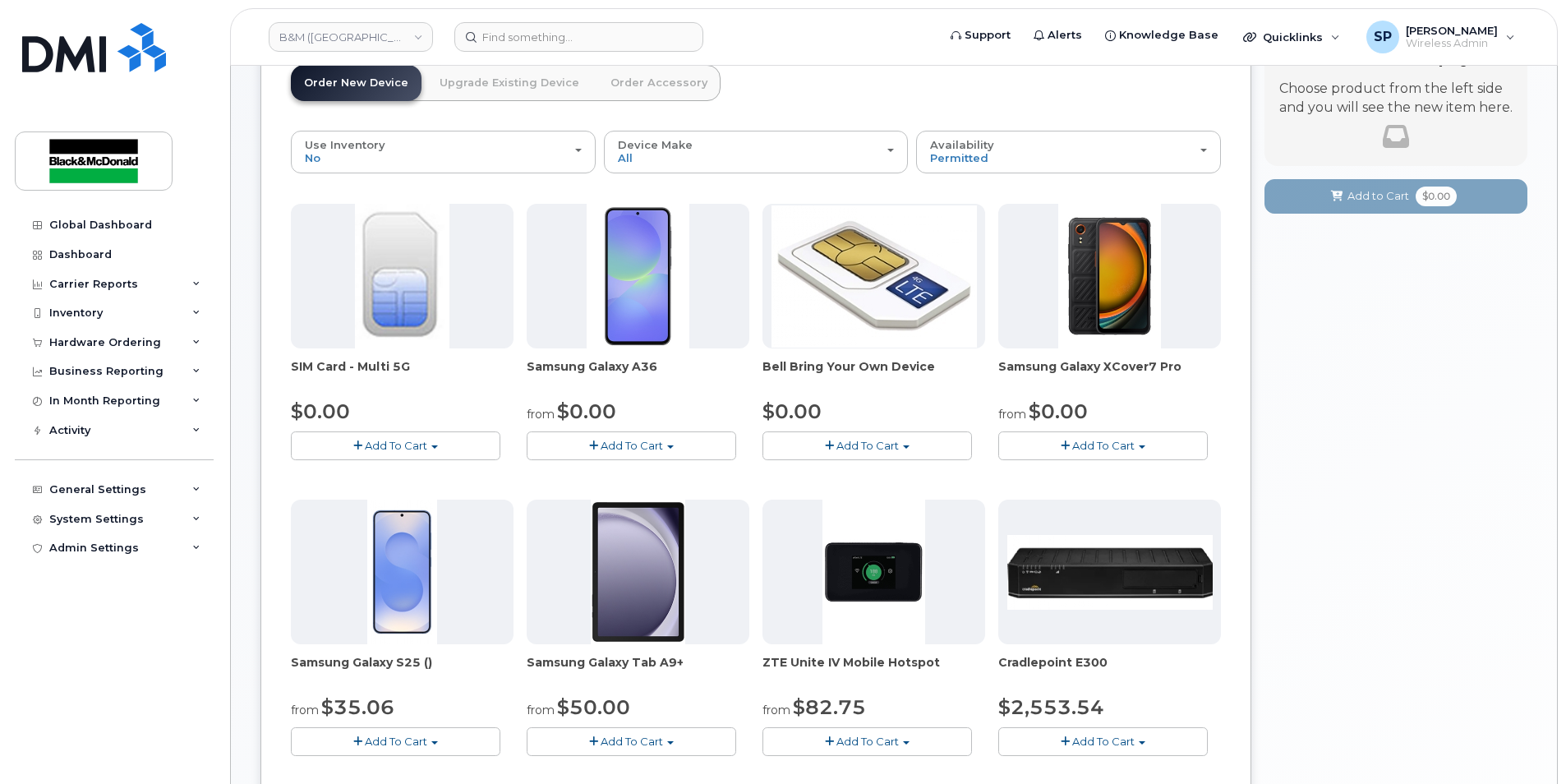
scroll to position [217, 0]
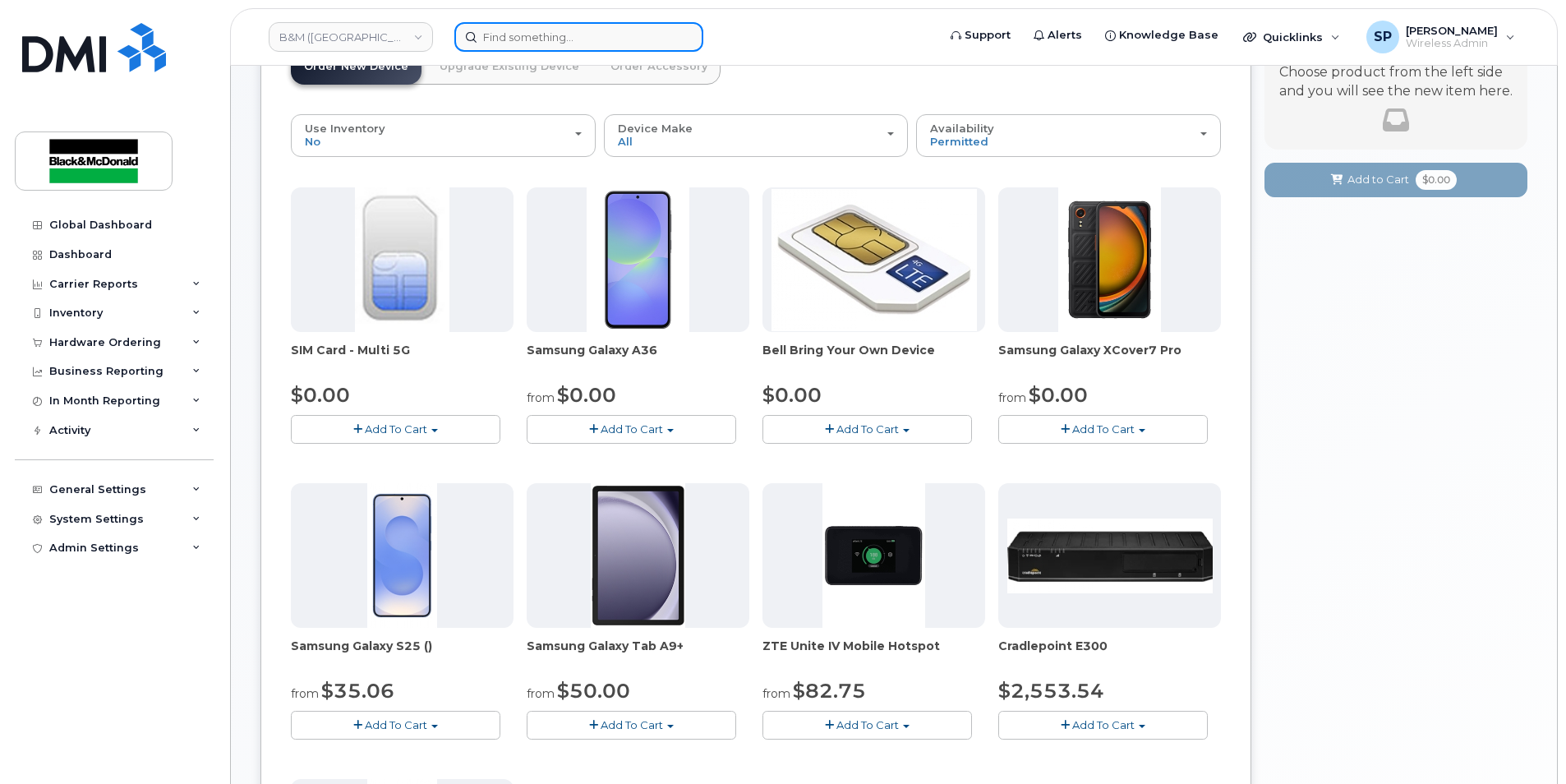
click at [629, 46] on input at bounding box center [580, 37] width 249 height 30
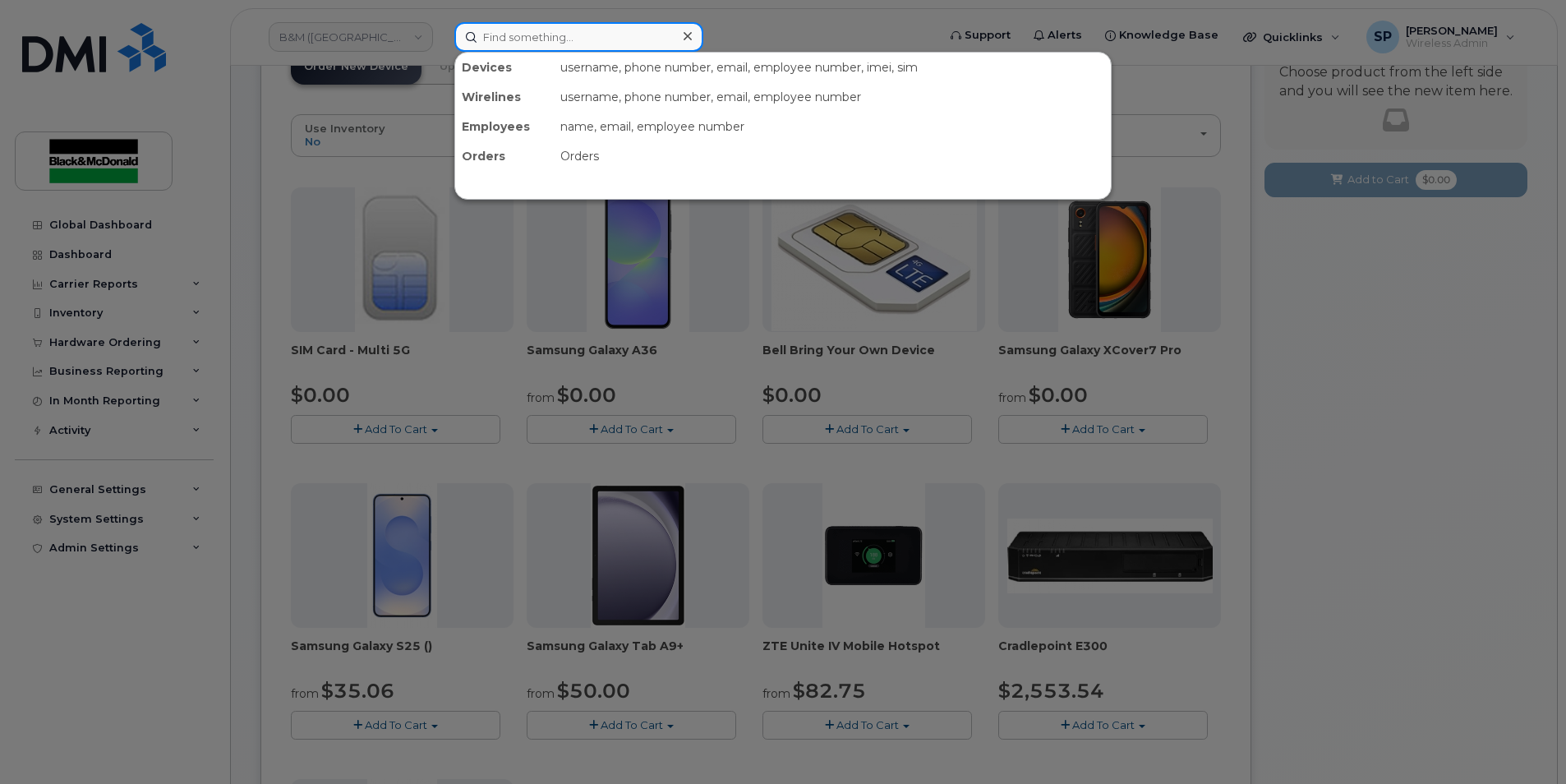
type input "b"
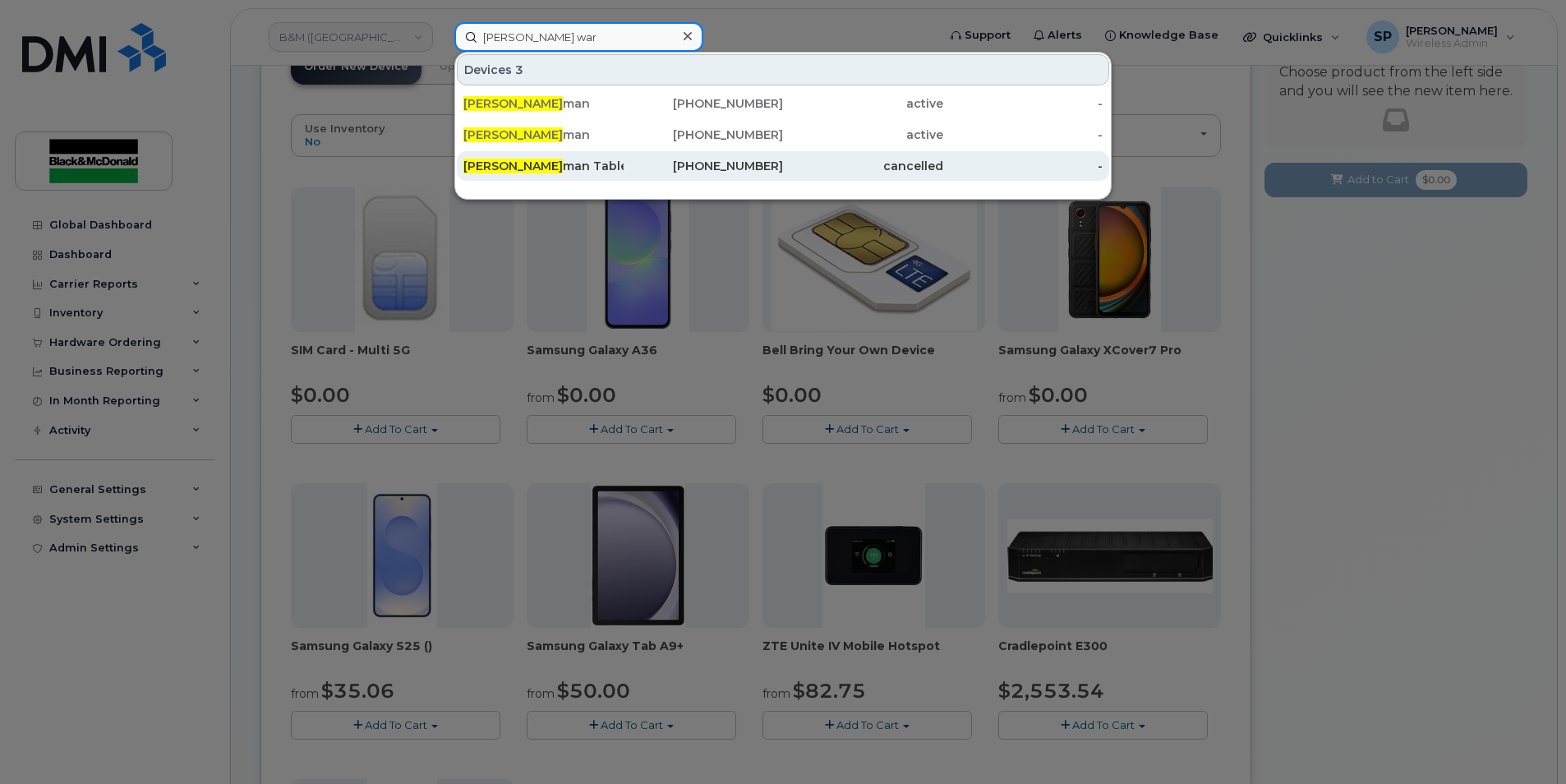
type input "[PERSON_NAME] war"
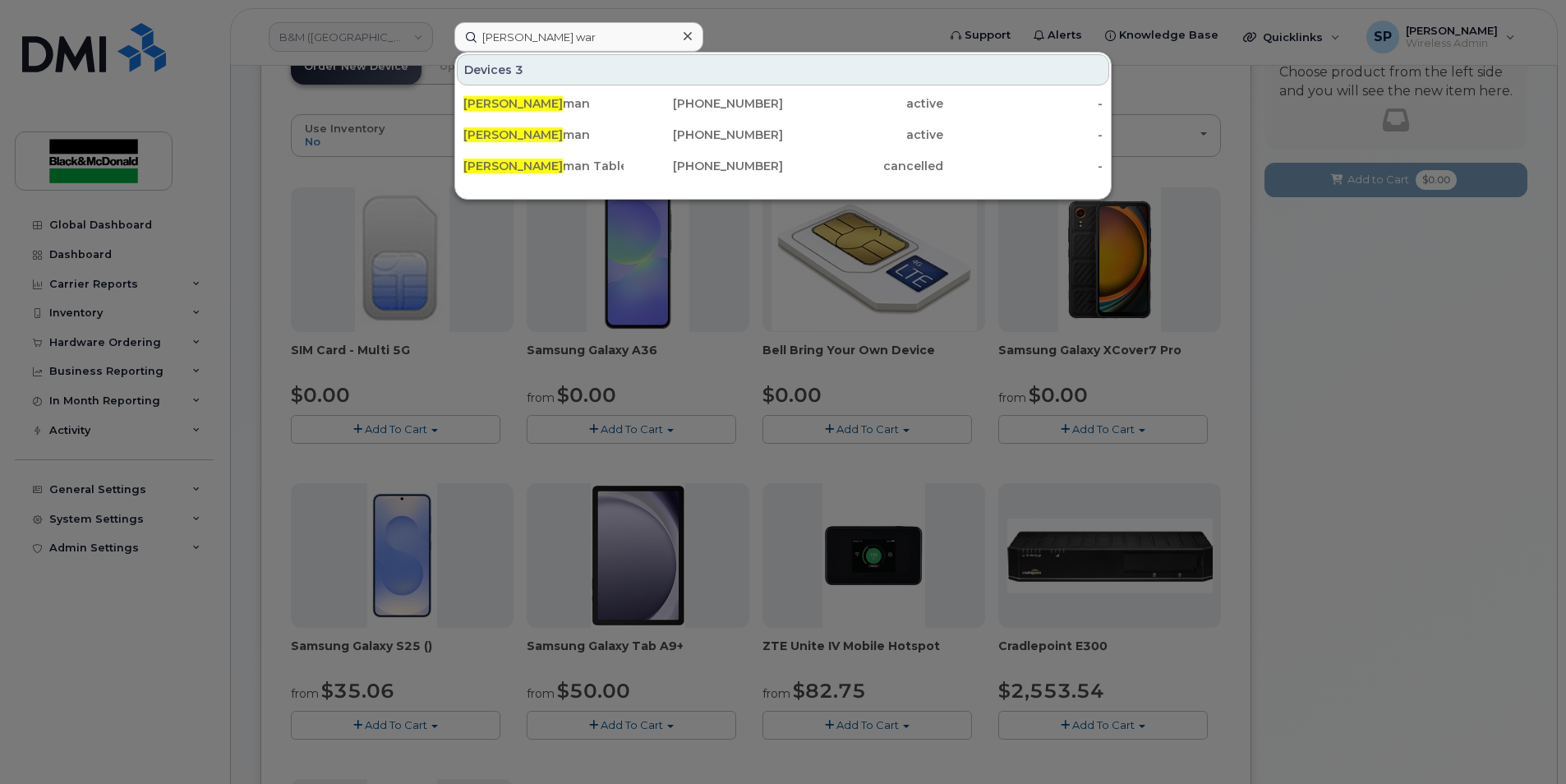
drag, startPoint x: 603, startPoint y: 163, endPoint x: 641, endPoint y: 181, distance: 42.0
click at [603, 163] on div "Neil War man Tablet" at bounding box center [543, 166] width 160 height 17
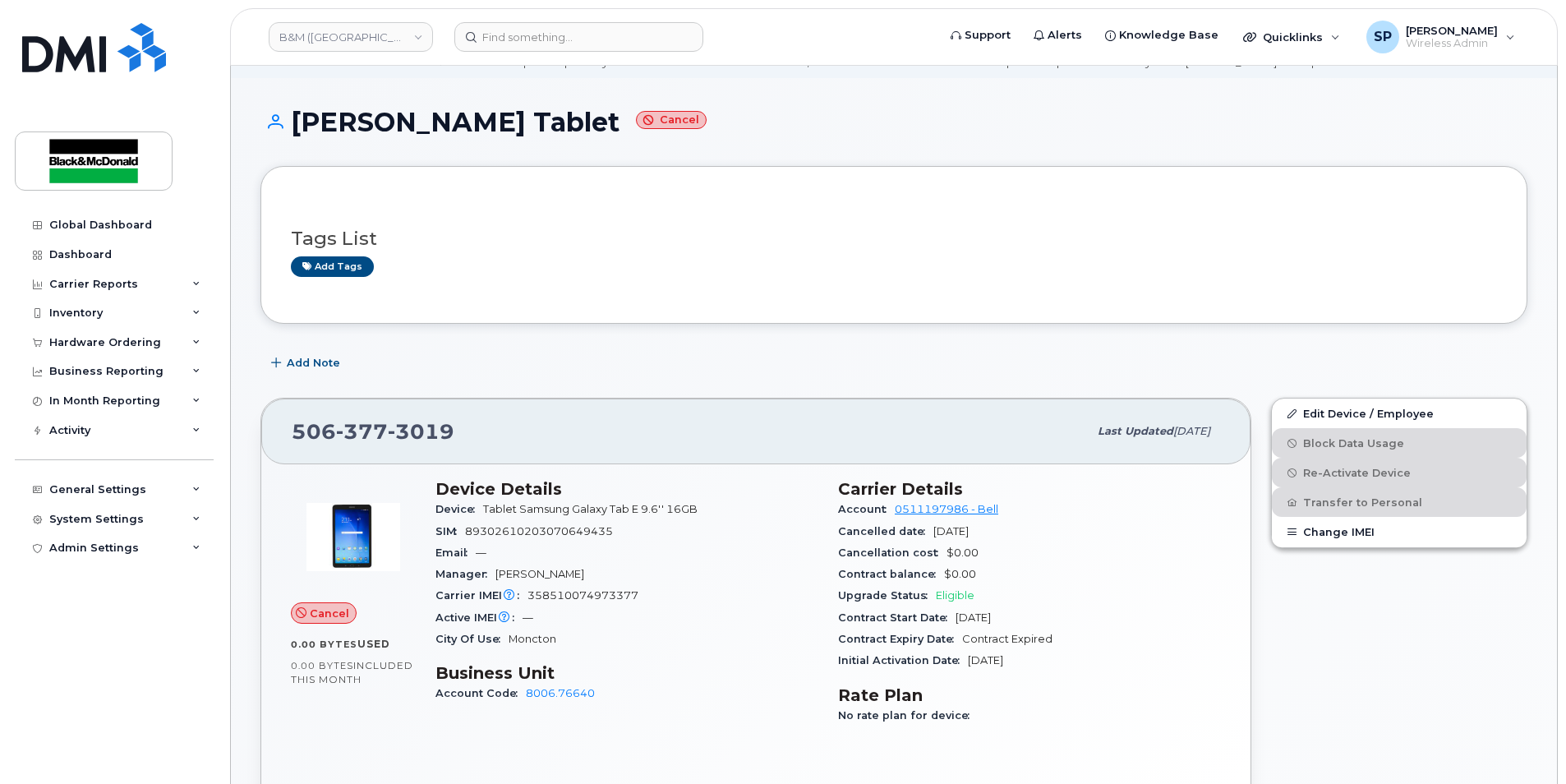
scroll to position [54, 0]
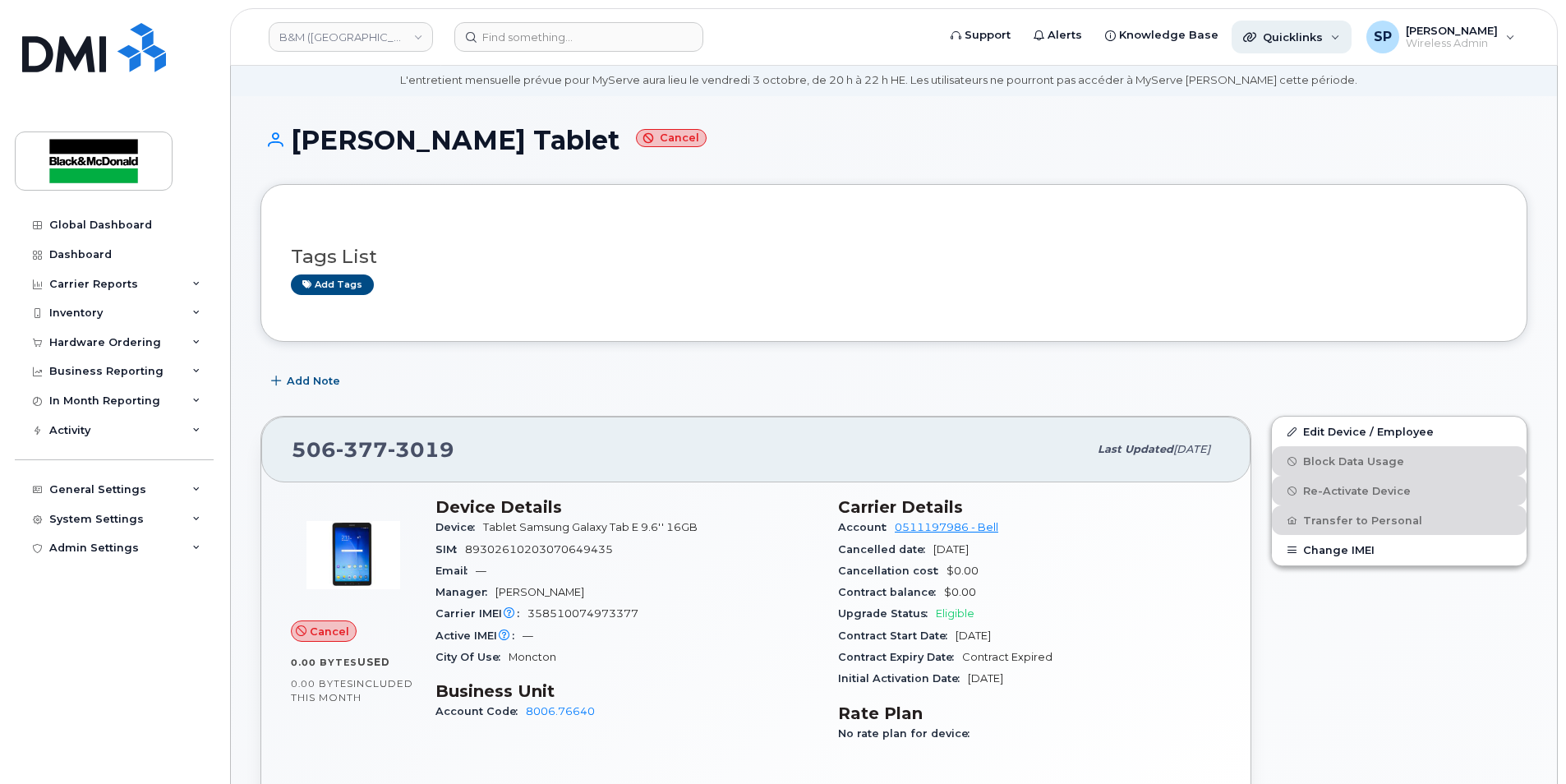
drag, startPoint x: 1265, startPoint y: 2, endPoint x: 1278, endPoint y: 21, distance: 23.0
click at [1277, 18] on div "B&M (Atlantic Region) Support Alerts Knowledge Base Quicklinks Suspend / Cancel…" at bounding box center [894, 37] width 1328 height 58
drag, startPoint x: 1278, startPoint y: 21, endPoint x: 1284, endPoint y: 31, distance: 11.7
click at [1284, 31] on span "Quicklinks" at bounding box center [1293, 37] width 60 height 13
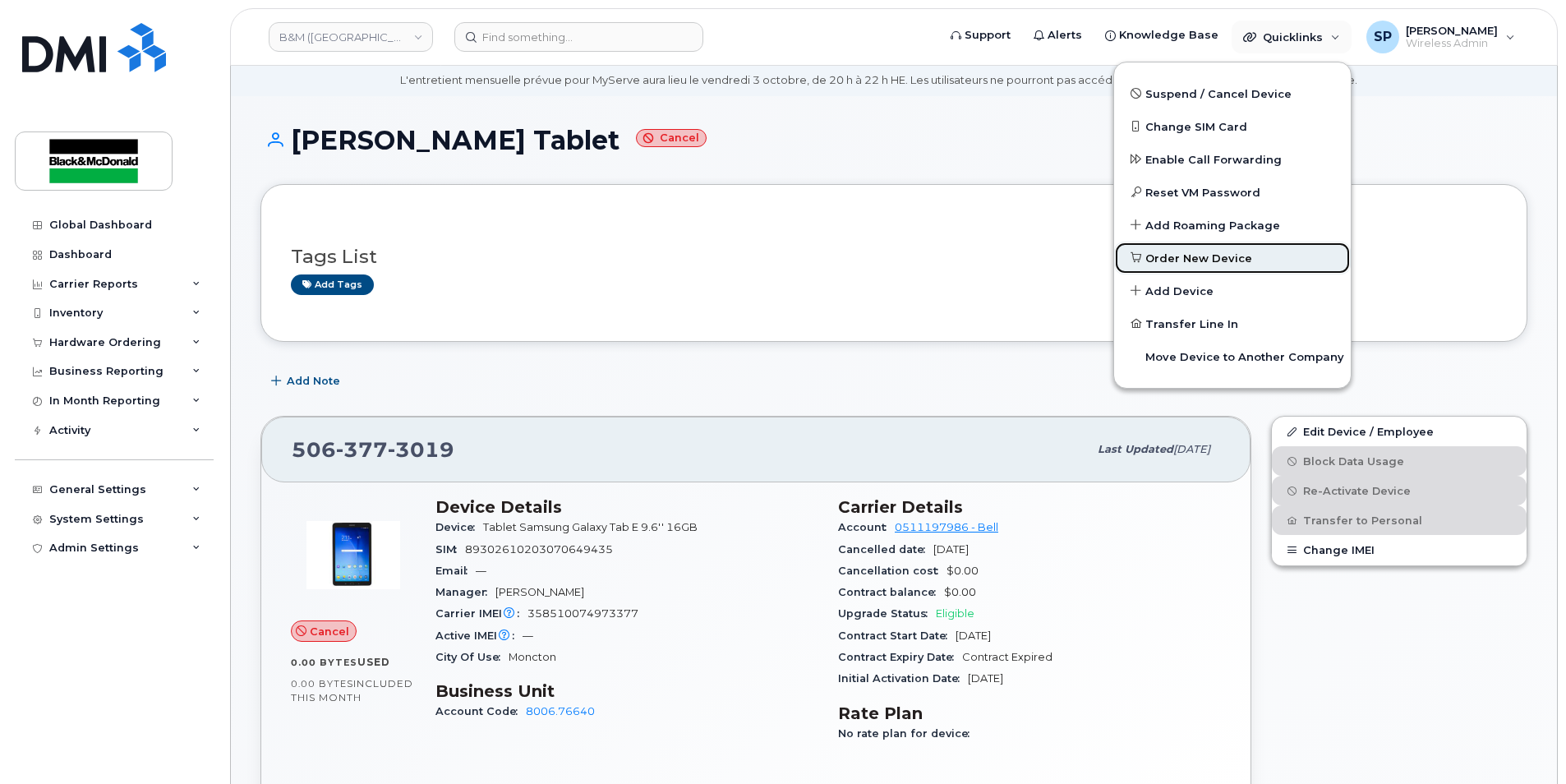
click at [1181, 261] on span "Order New Device" at bounding box center [1199, 259] width 106 height 17
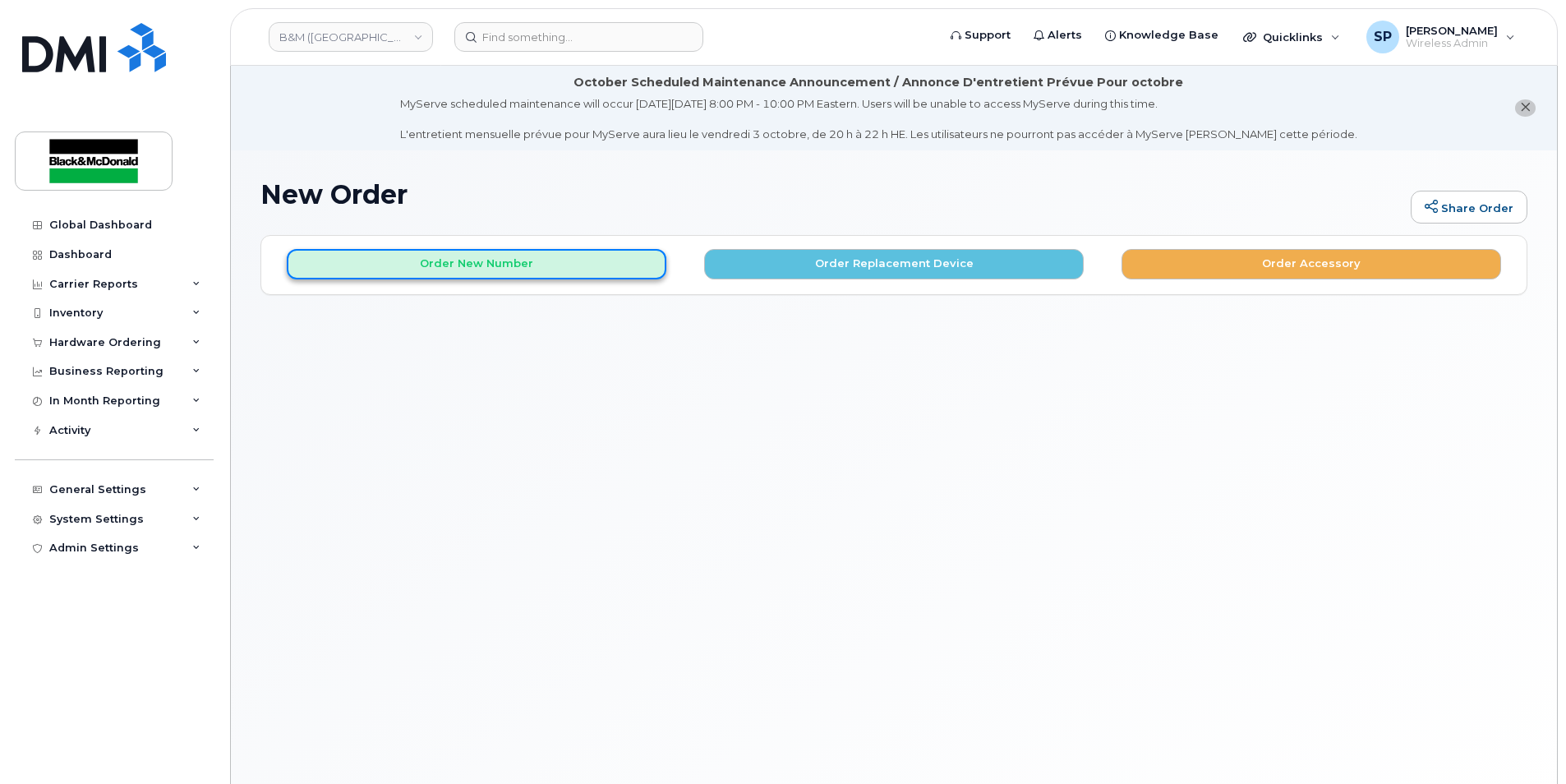
click at [558, 273] on button "Order New Number" at bounding box center [476, 264] width 380 height 31
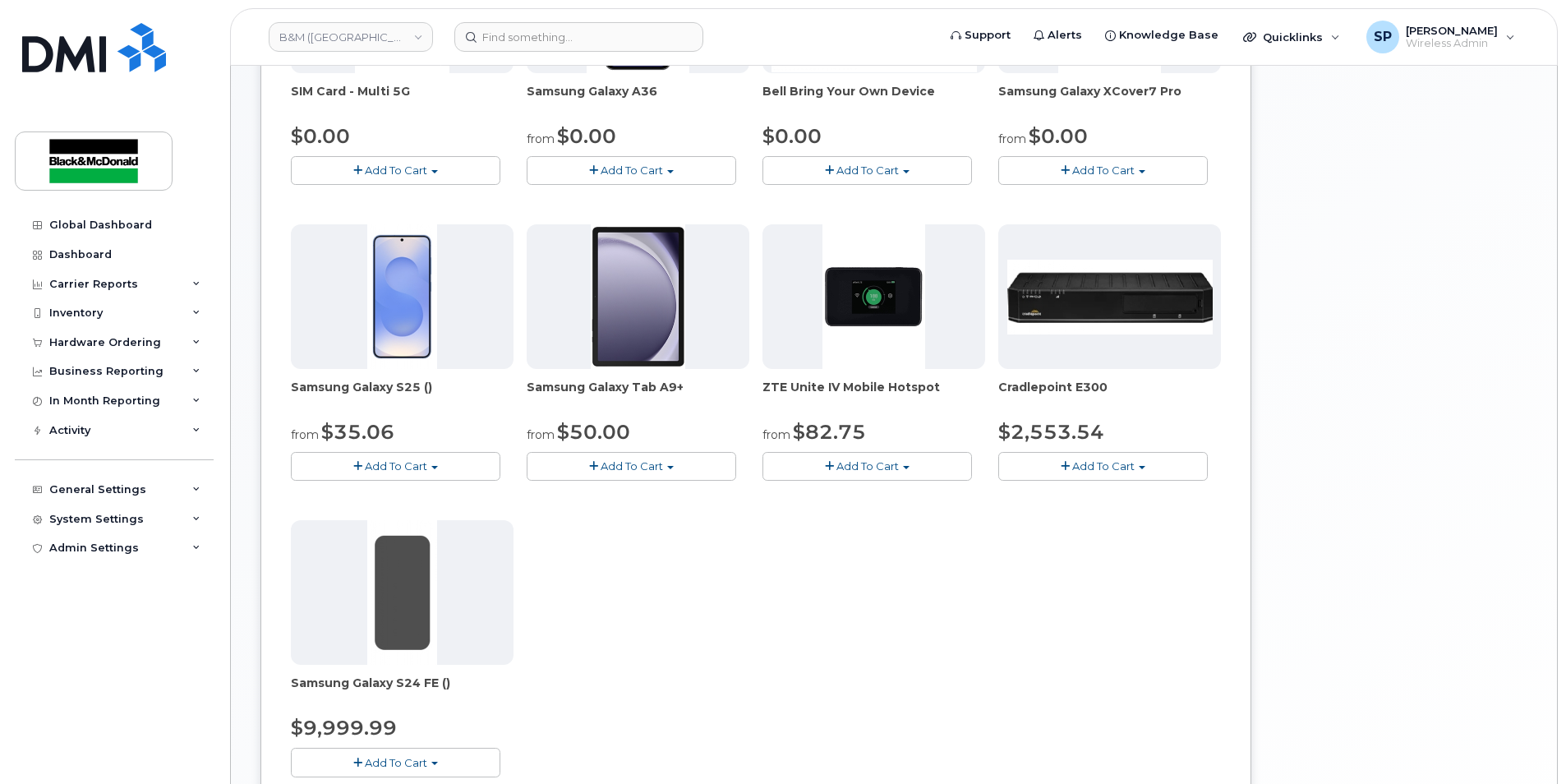
scroll to position [489, 0]
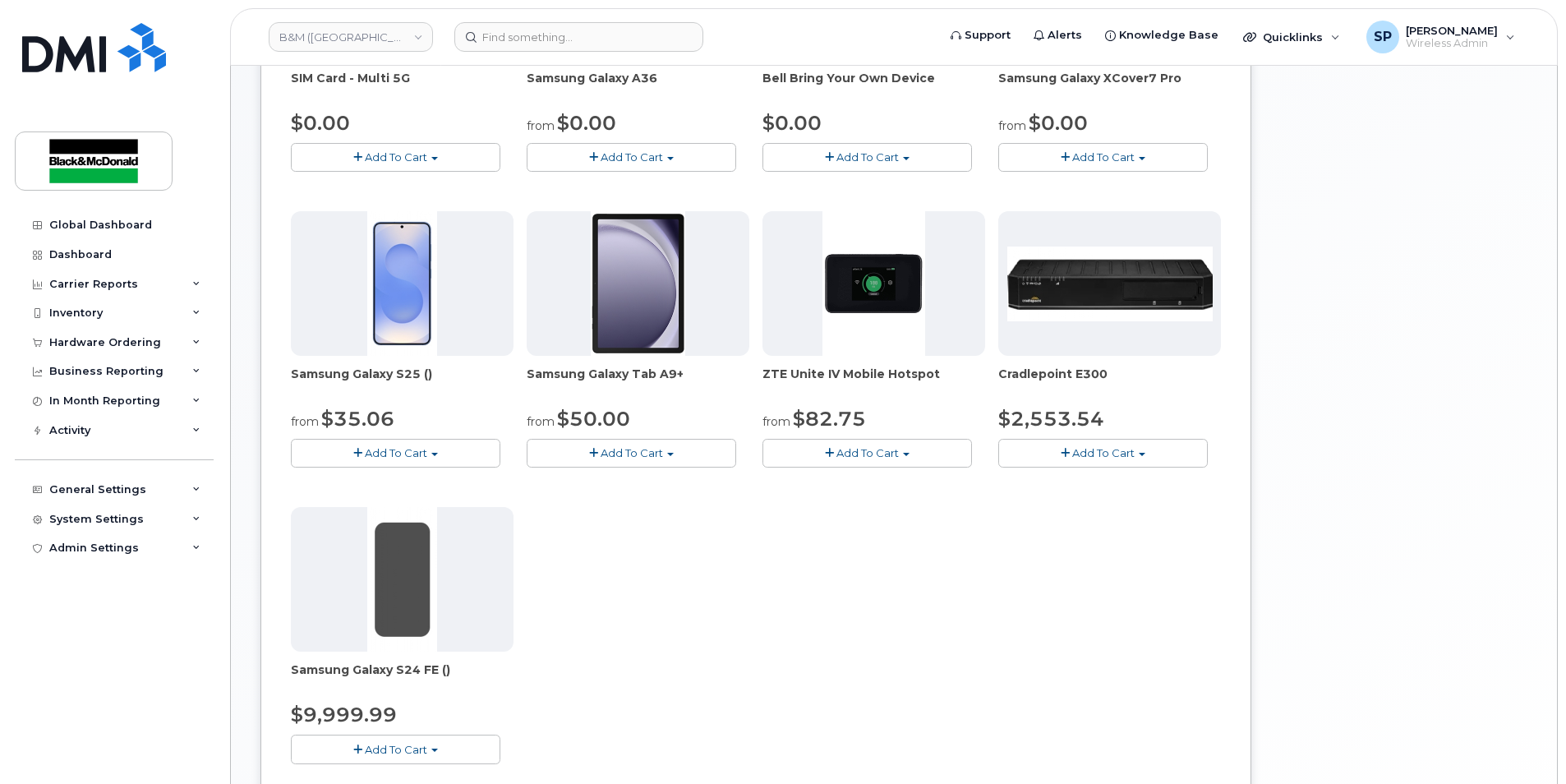
click at [659, 456] on span "Add To Cart" at bounding box center [632, 453] width 63 height 13
click at [854, 562] on div "SIM Card - Multi 5G $0.00 Add To Cart $0.00 - New Activation Samsung Galaxy A36…" at bounding box center [755, 352] width 930 height 874
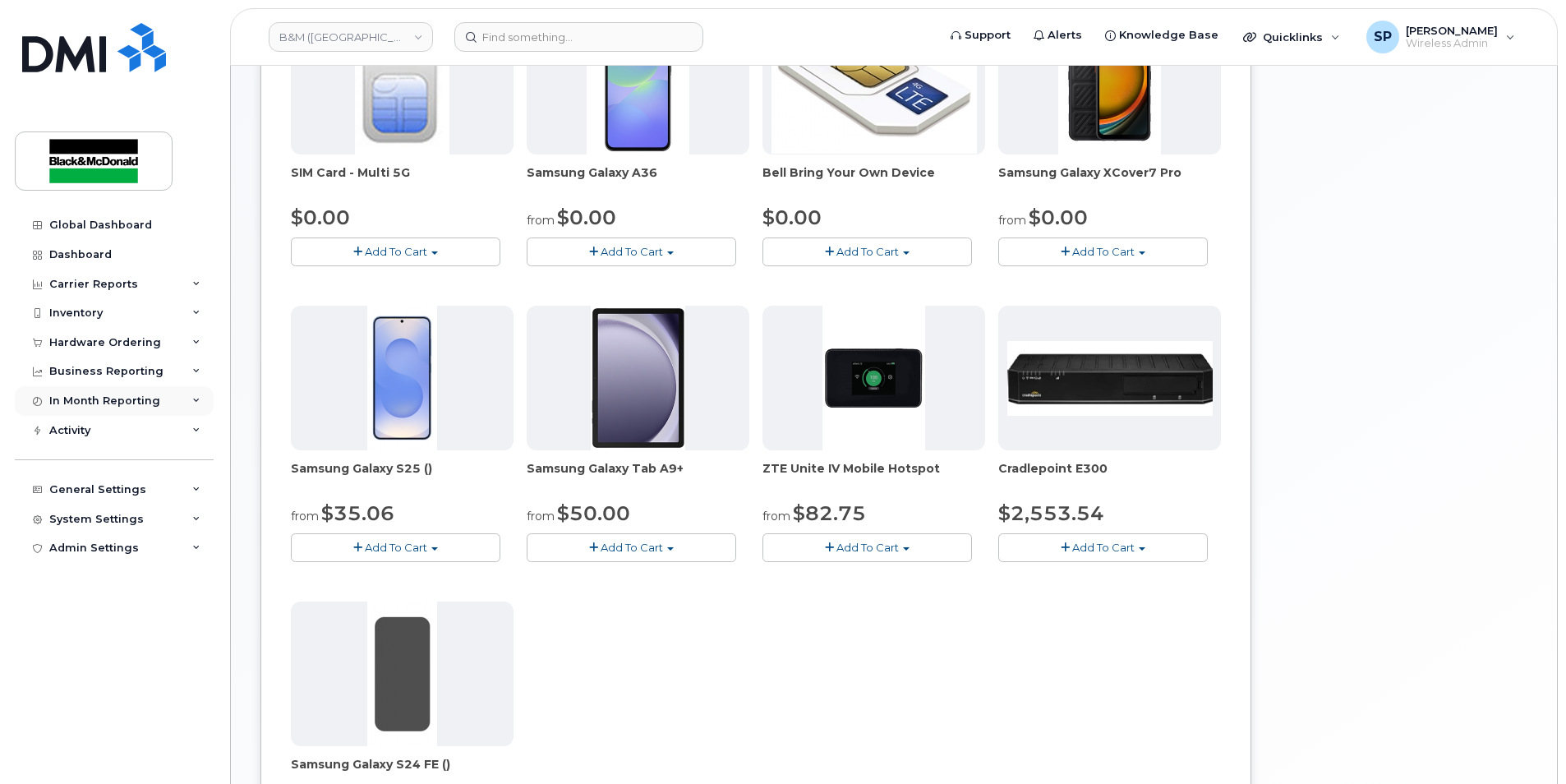
scroll to position [380, 0]
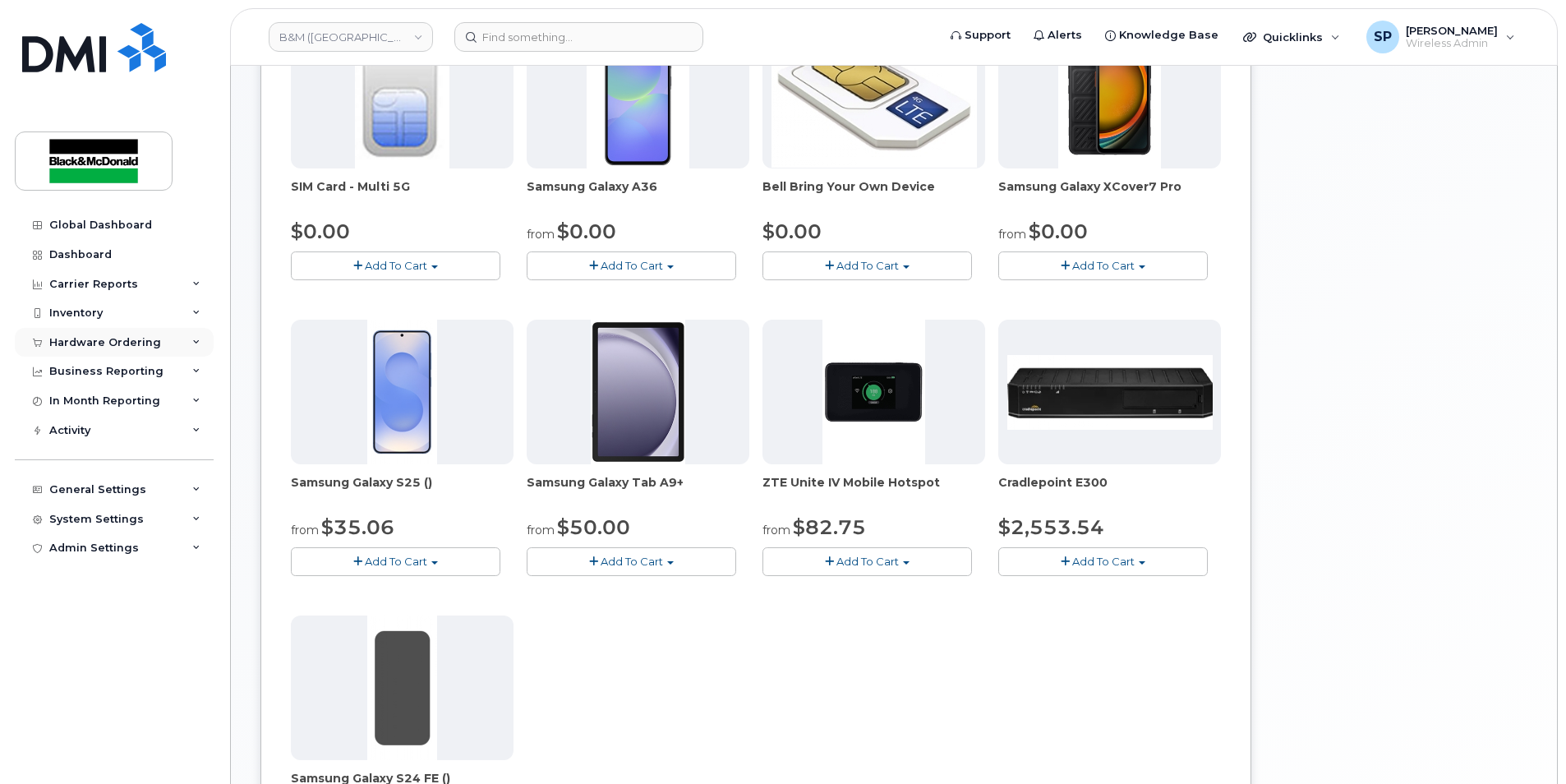
click at [92, 347] on div "Hardware Ordering" at bounding box center [105, 342] width 111 height 13
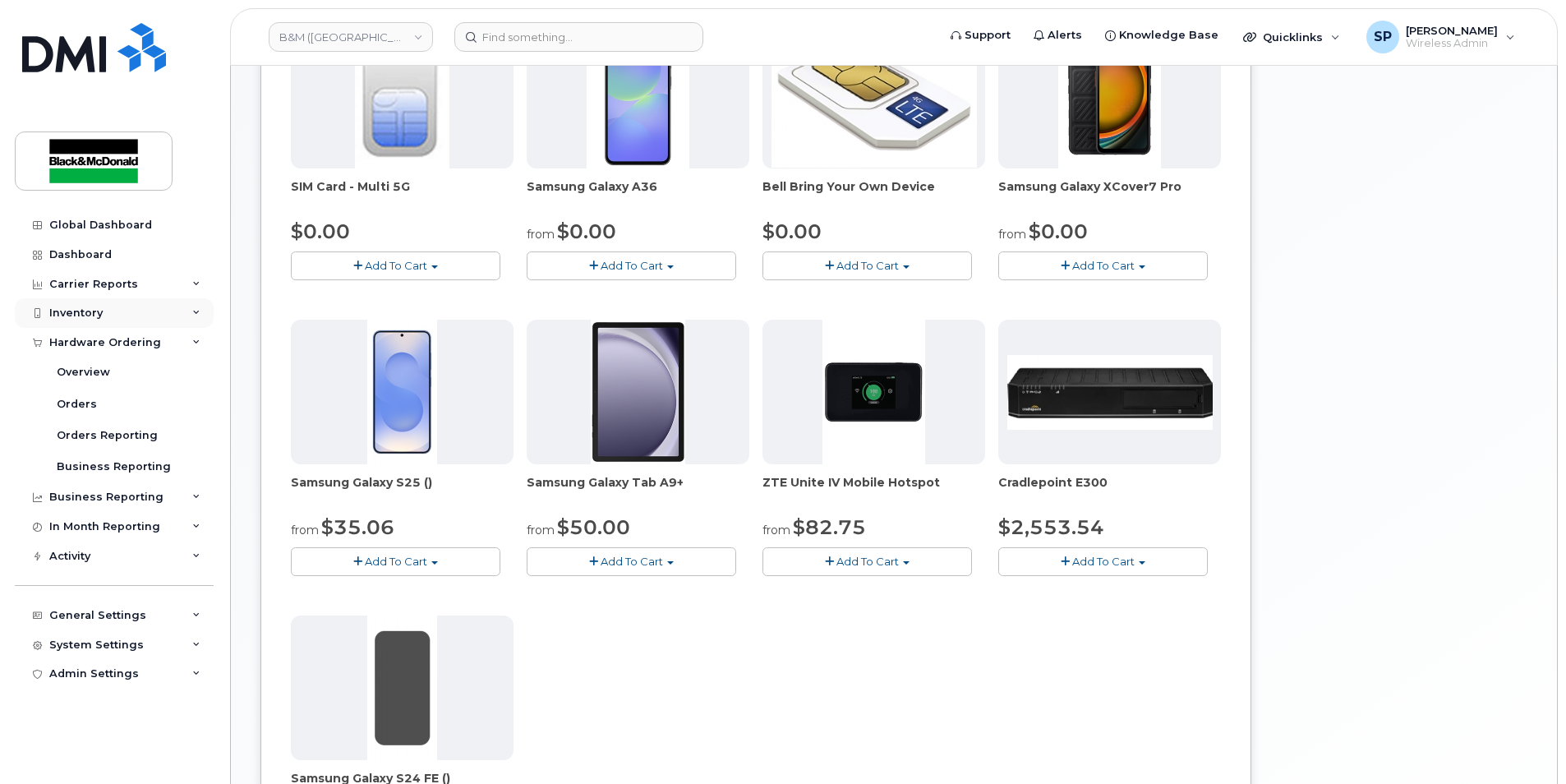
click at [107, 322] on div "Inventory" at bounding box center [114, 313] width 199 height 30
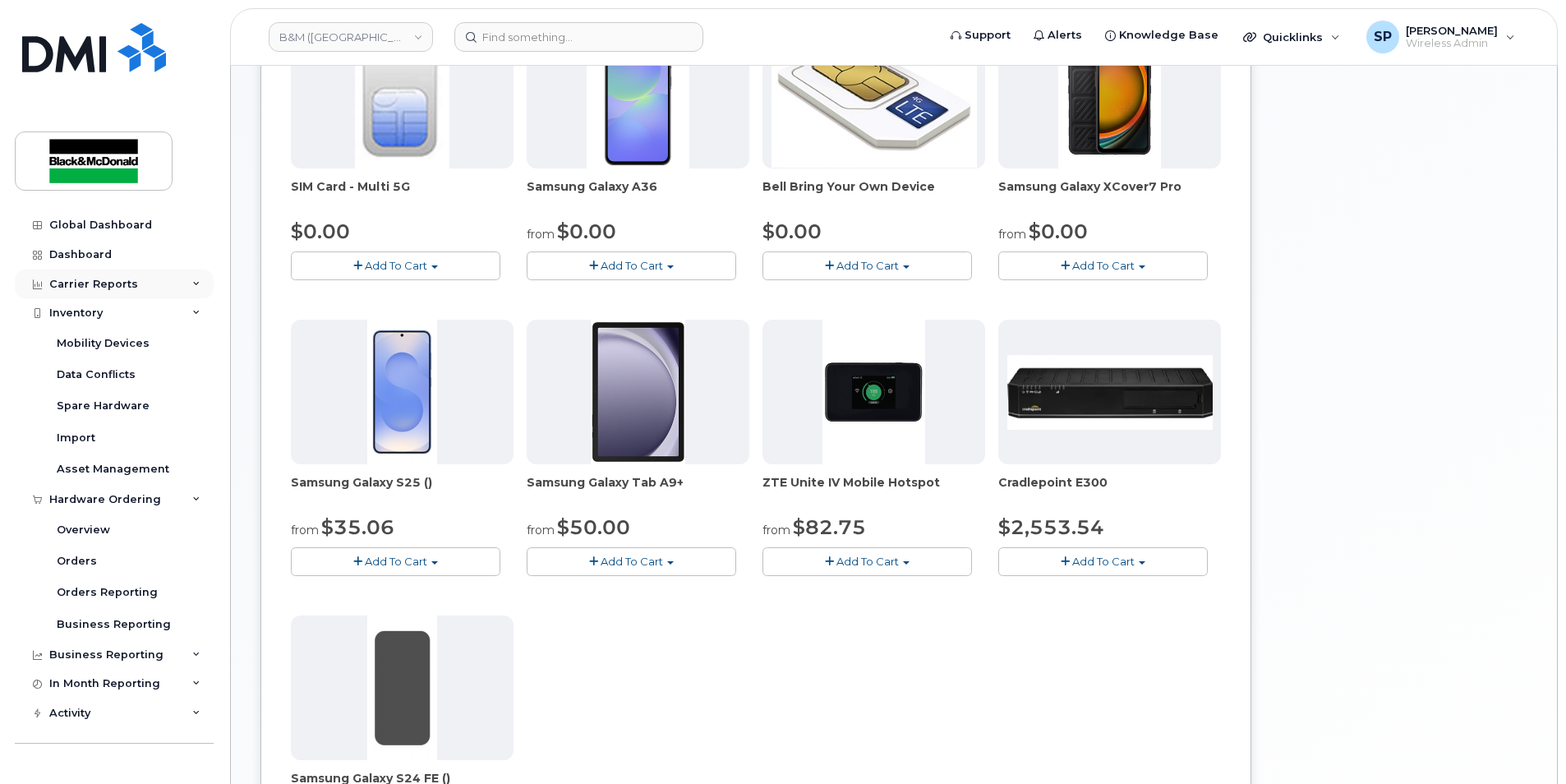
click at [126, 272] on div "Carrier Reports" at bounding box center [114, 285] width 199 height 30
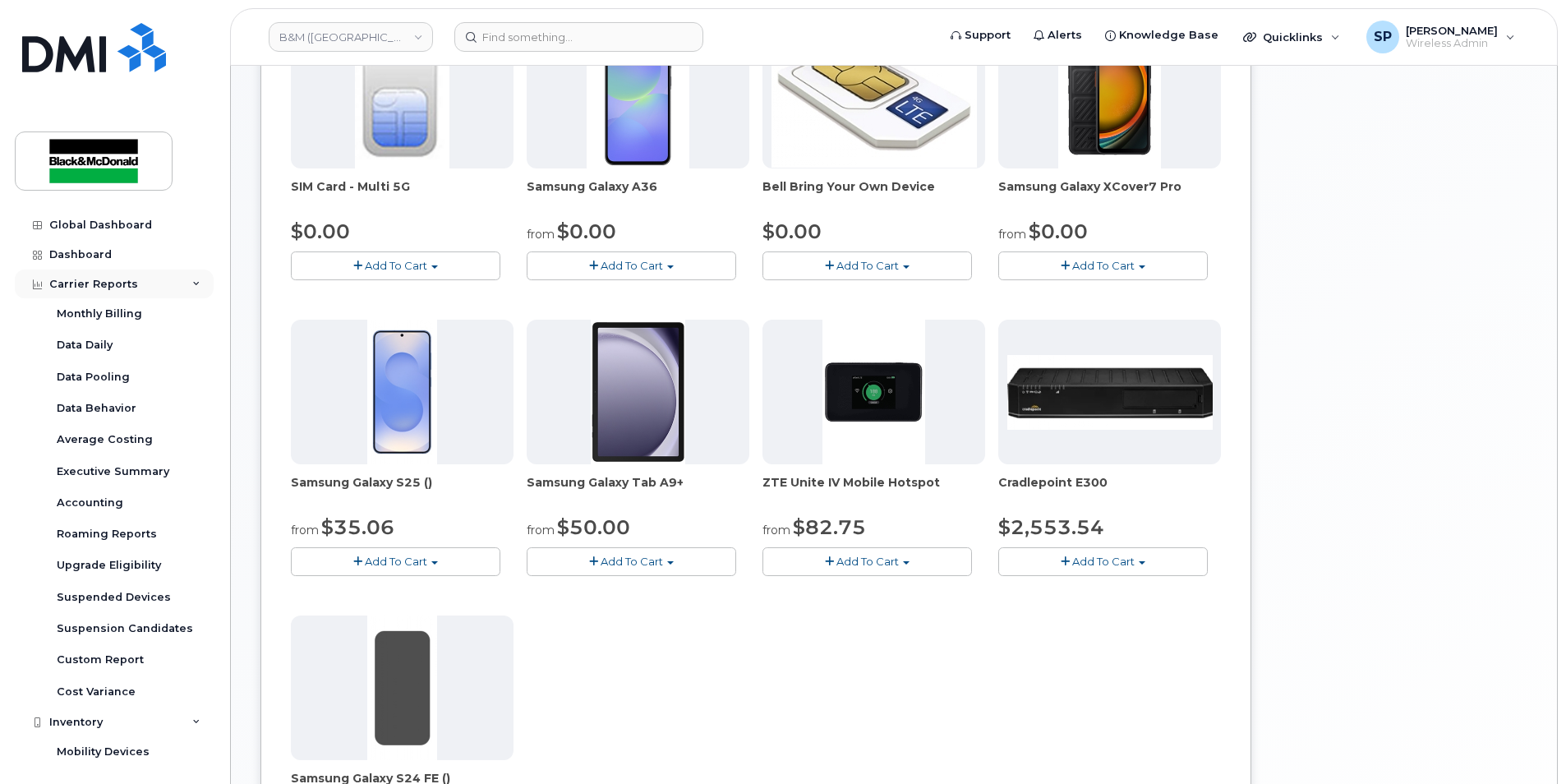
click at [117, 274] on div "Carrier Reports" at bounding box center [114, 285] width 199 height 30
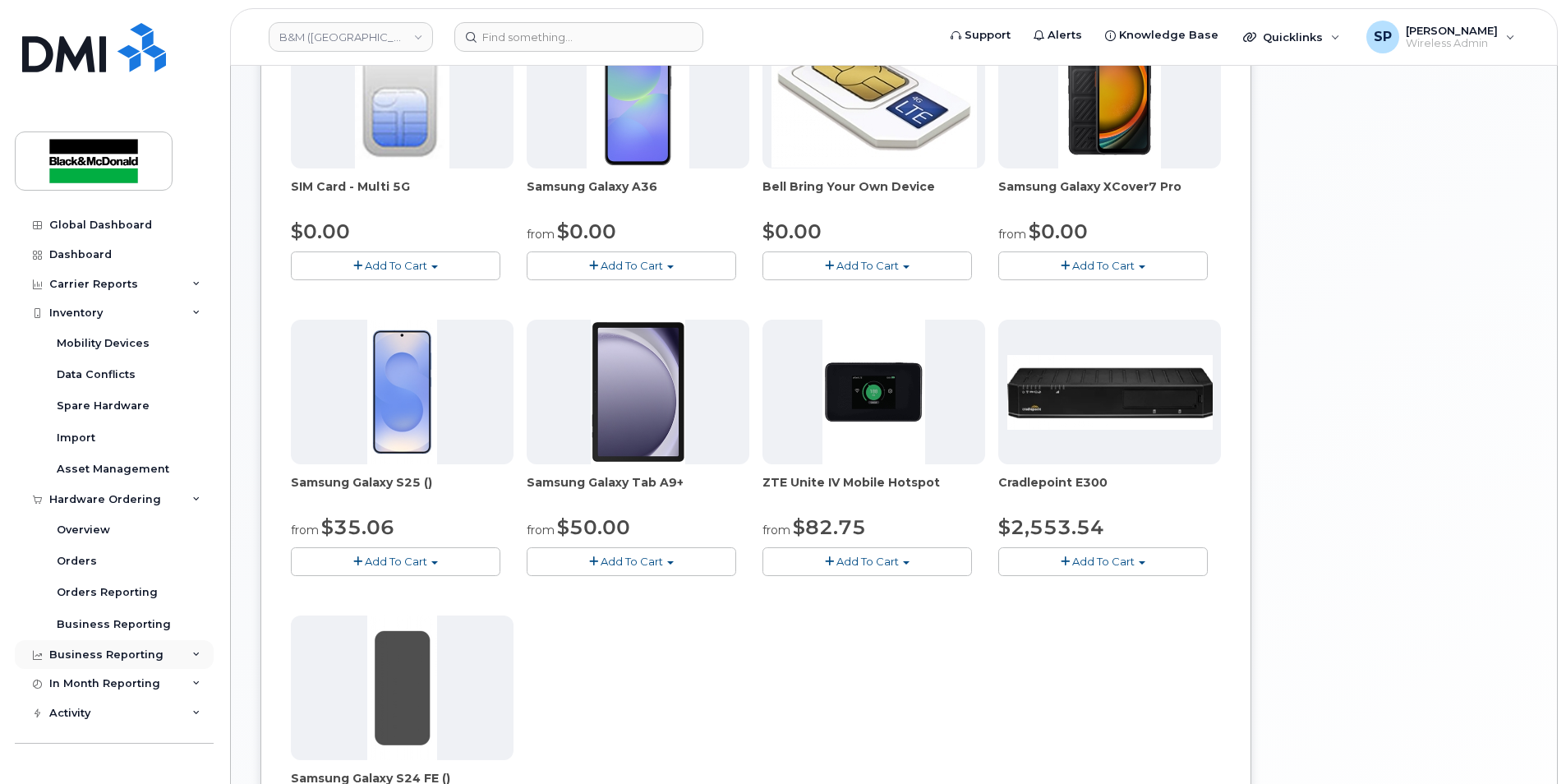
click at [163, 660] on div "Business Reporting" at bounding box center [114, 654] width 199 height 30
click at [162, 656] on div "Business Reporting" at bounding box center [114, 654] width 199 height 30
click at [96, 316] on div "Inventory" at bounding box center [76, 313] width 54 height 13
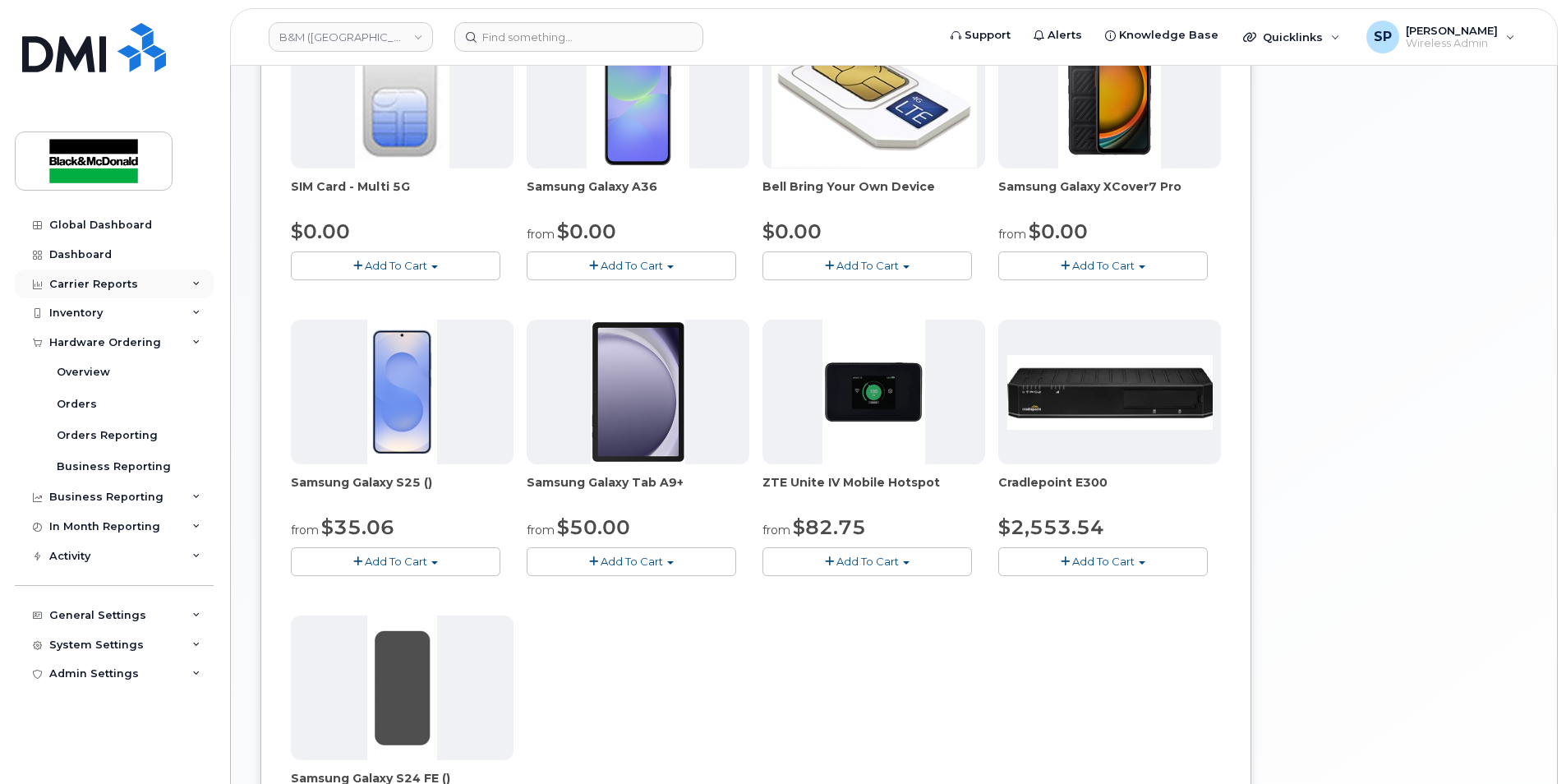
click at [98, 286] on div "Carrier Reports" at bounding box center [94, 284] width 89 height 13
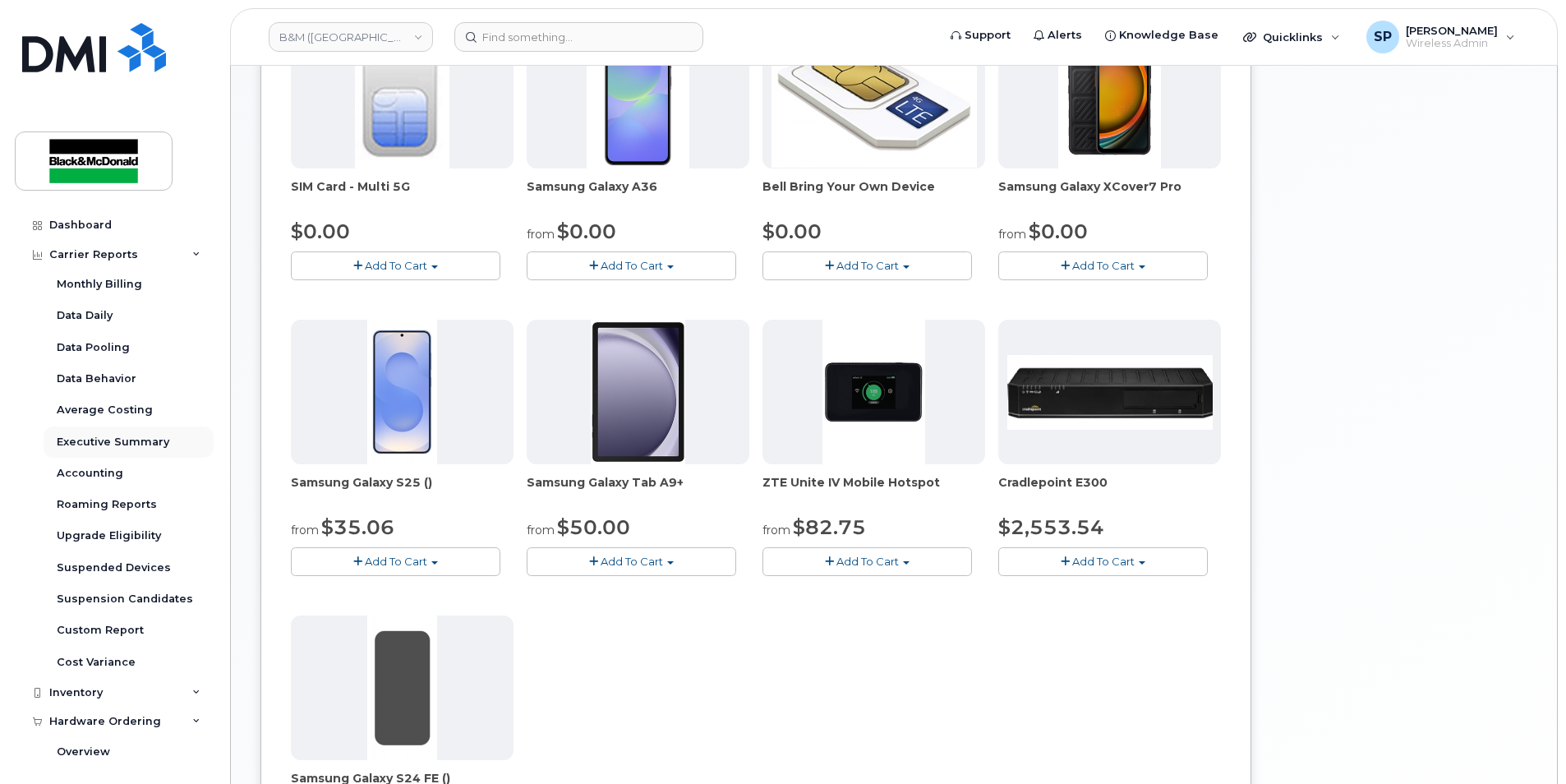
scroll to position [54, 0]
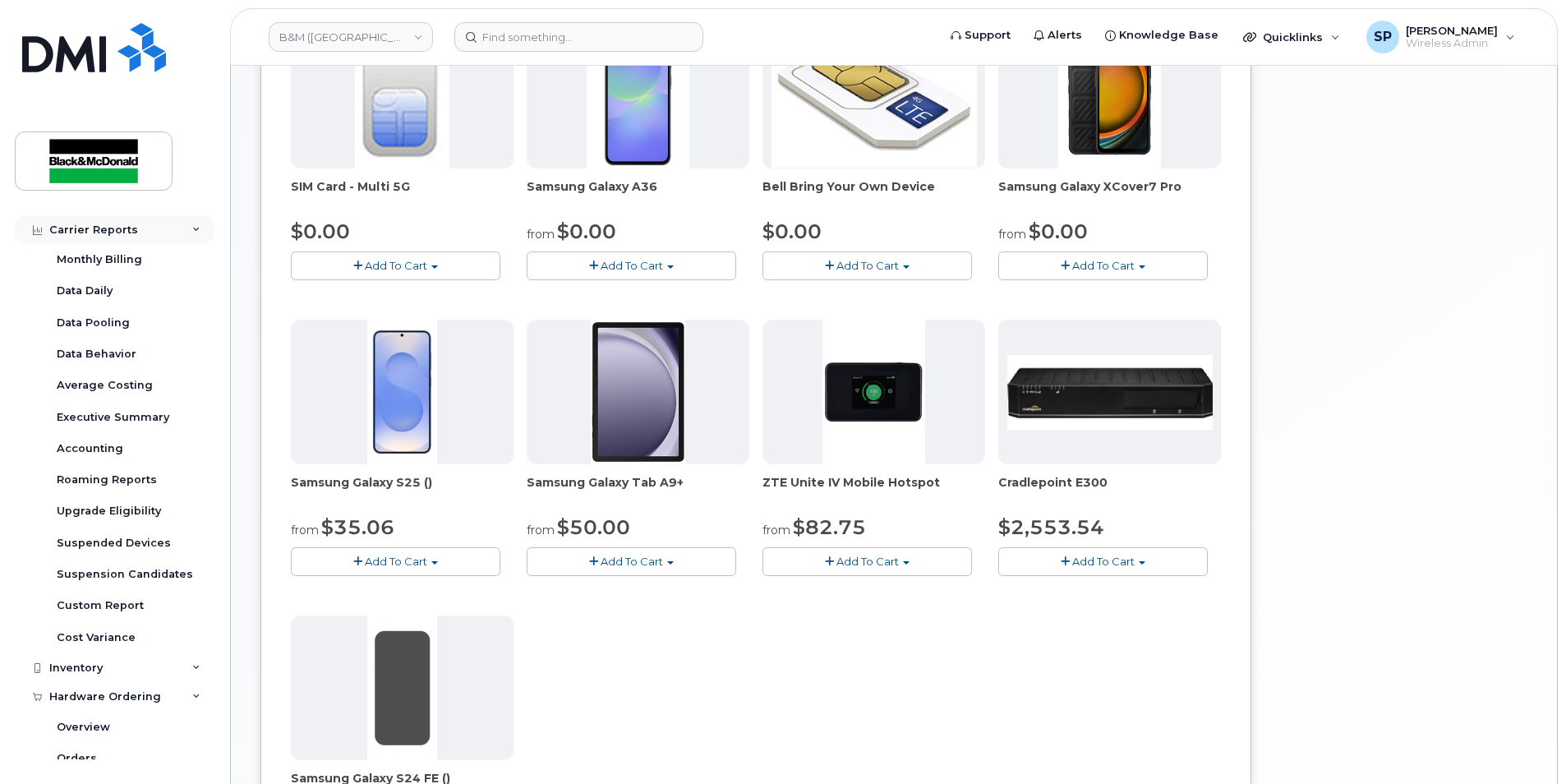
click at [112, 233] on div "Carrier Reports" at bounding box center [94, 230] width 89 height 13
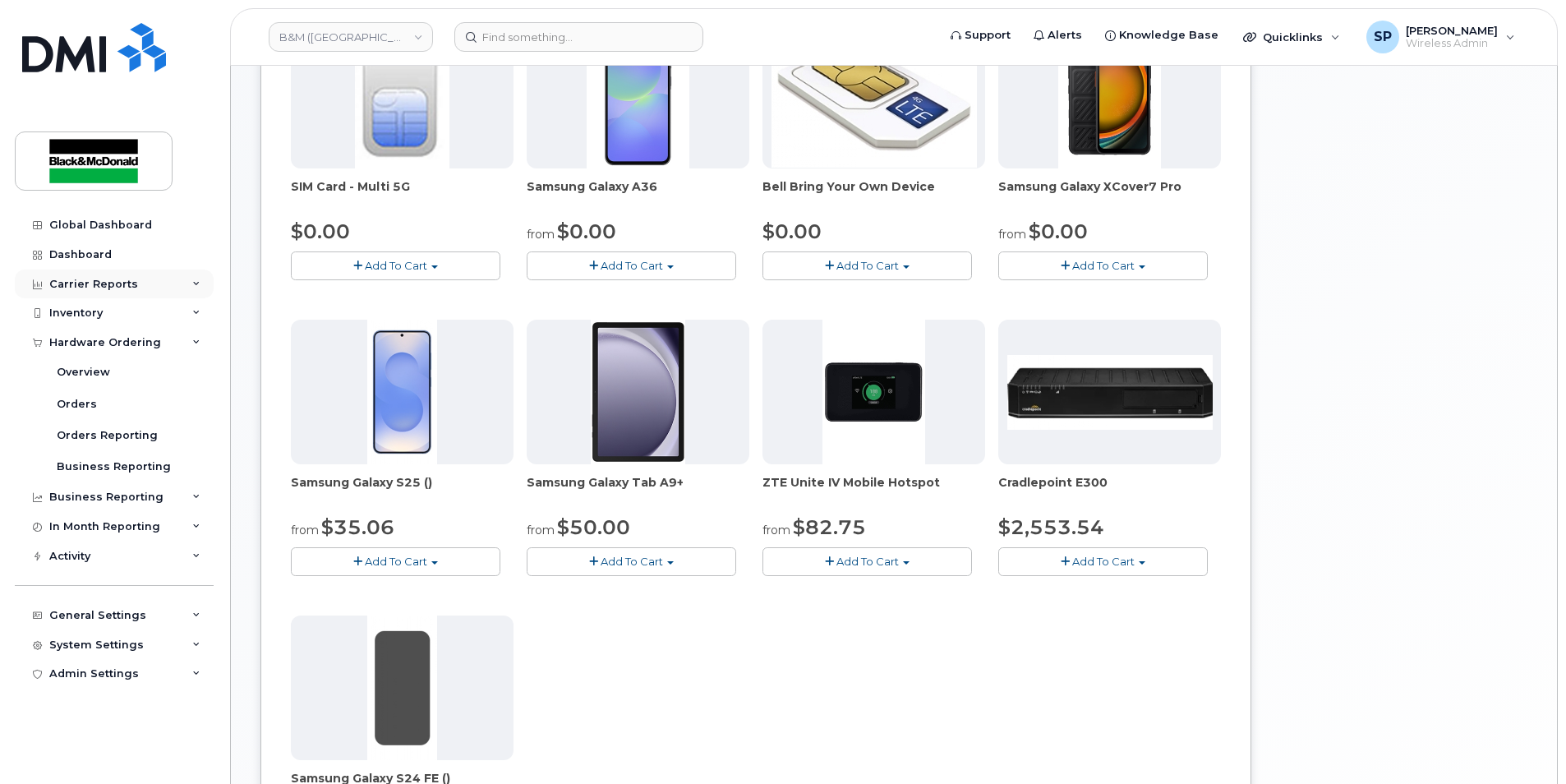
scroll to position [0, 0]
click at [118, 547] on div "Activity" at bounding box center [114, 556] width 199 height 30
click at [121, 533] on div "In Month Reporting" at bounding box center [114, 527] width 199 height 30
click at [124, 526] on div "In Month Reporting" at bounding box center [105, 527] width 111 height 13
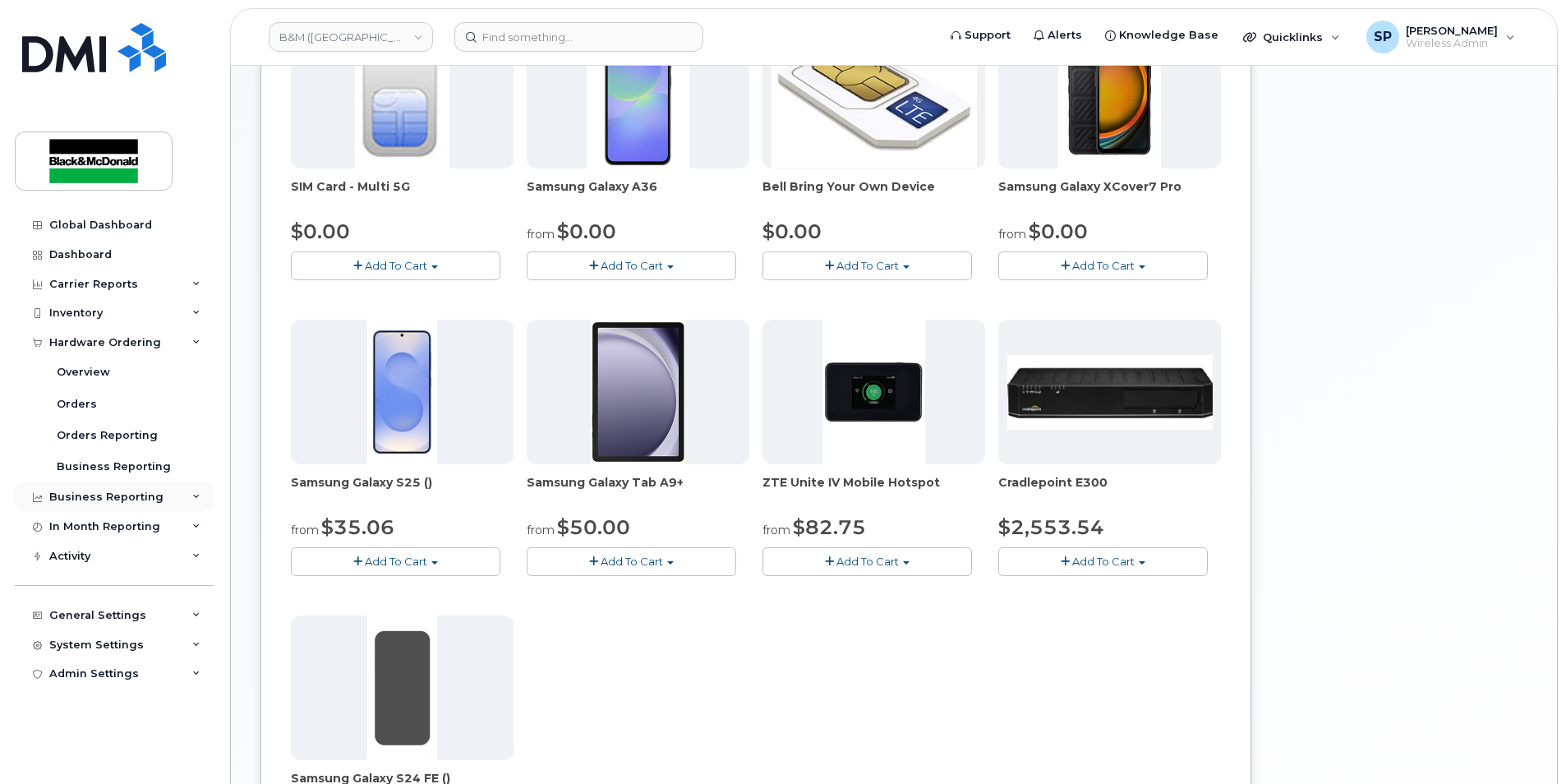
click at [135, 494] on div "Business Reporting" at bounding box center [106, 497] width 114 height 13
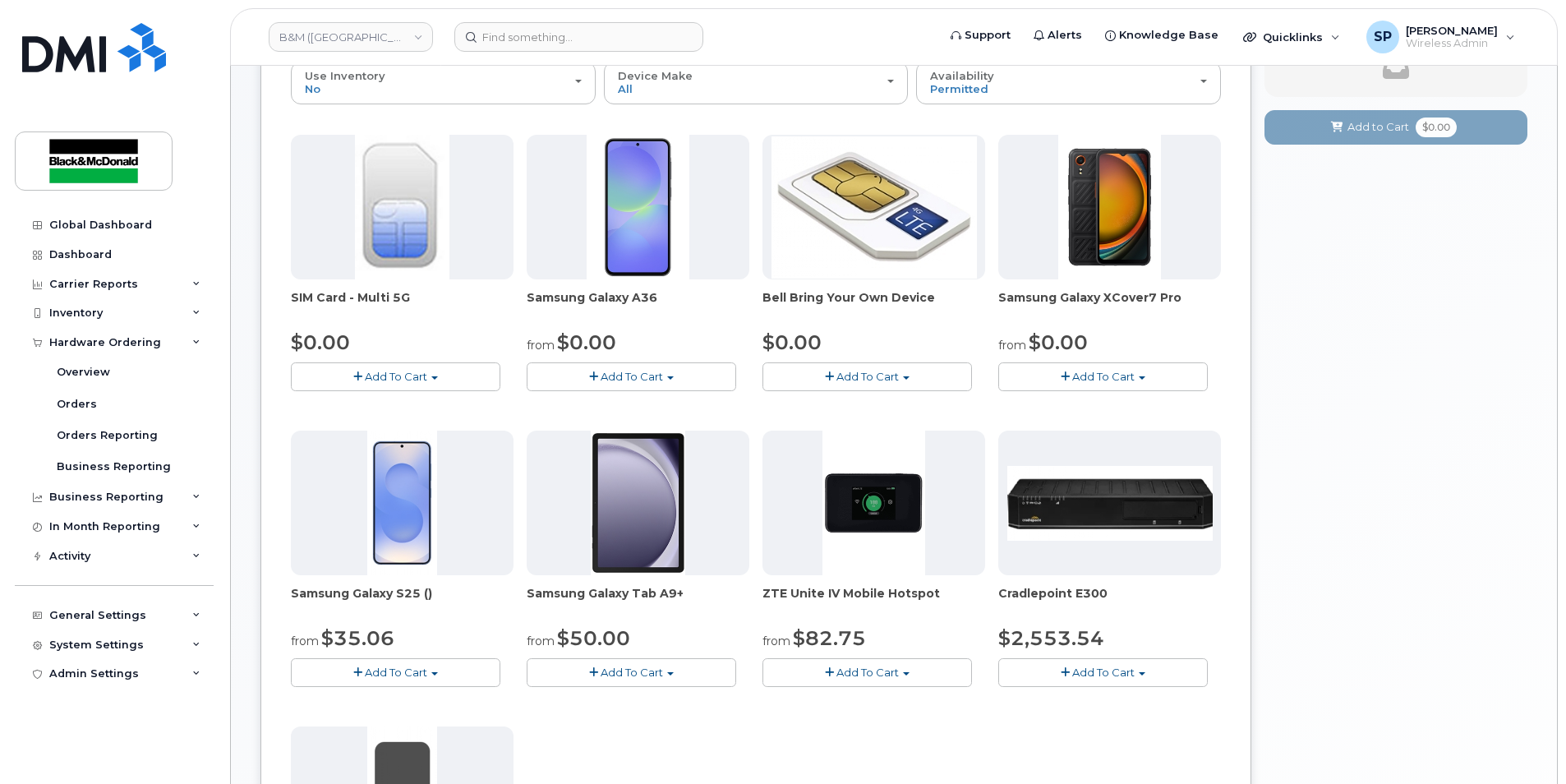
scroll to position [326, 0]
